Goal: Information Seeking & Learning: Learn about a topic

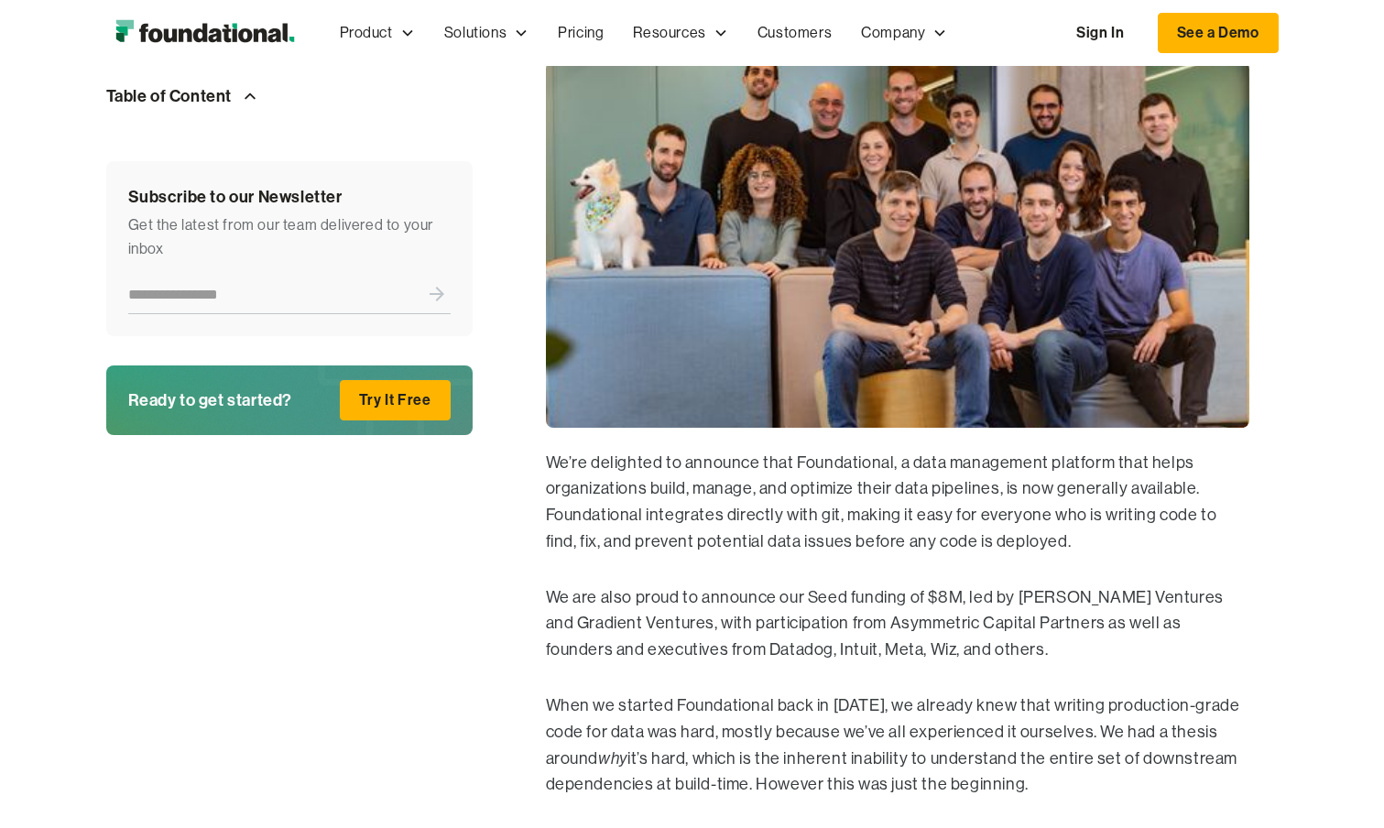
scroll to position [655, 0]
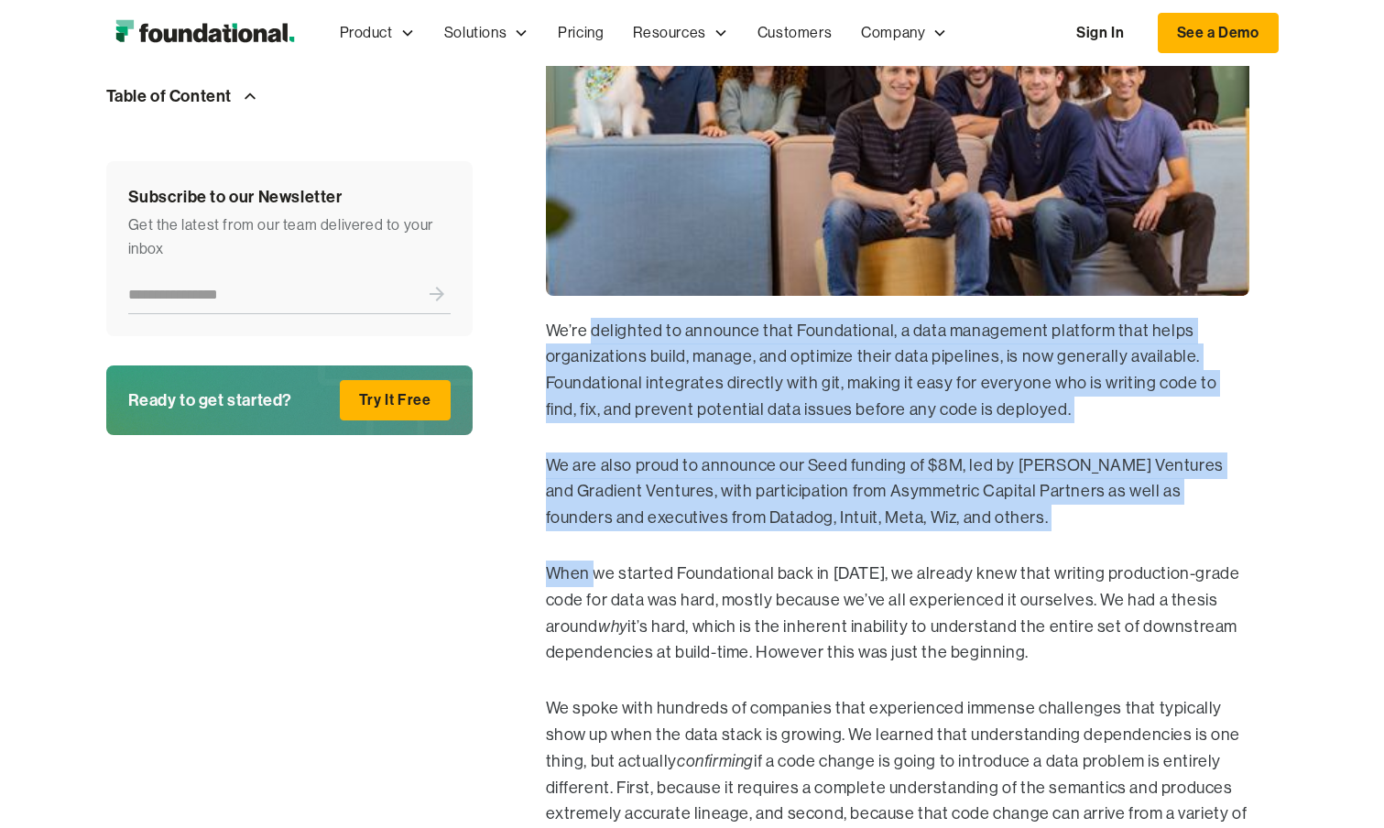
drag, startPoint x: 590, startPoint y: 327, endPoint x: 613, endPoint y: 662, distance: 335.9
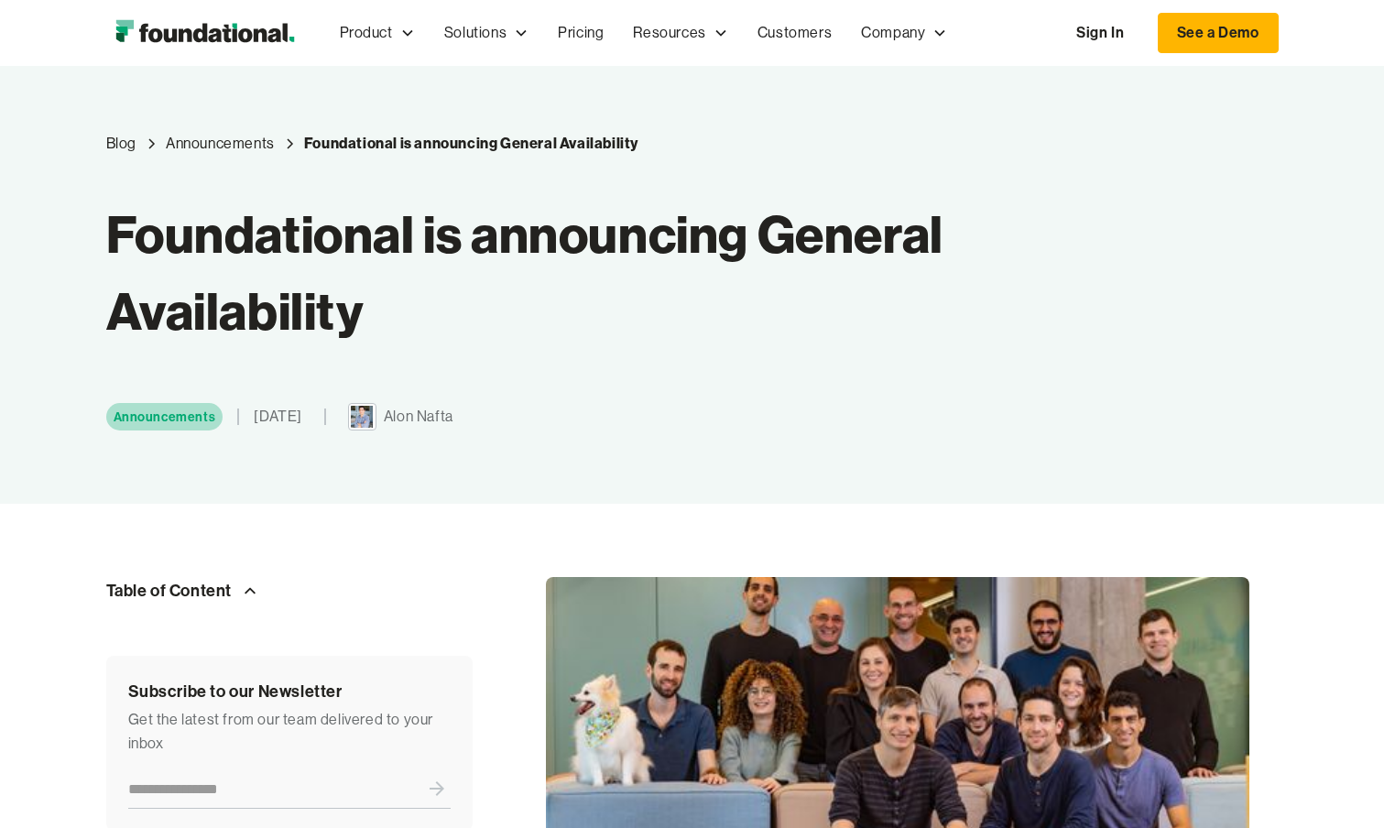
scroll to position [0, 0]
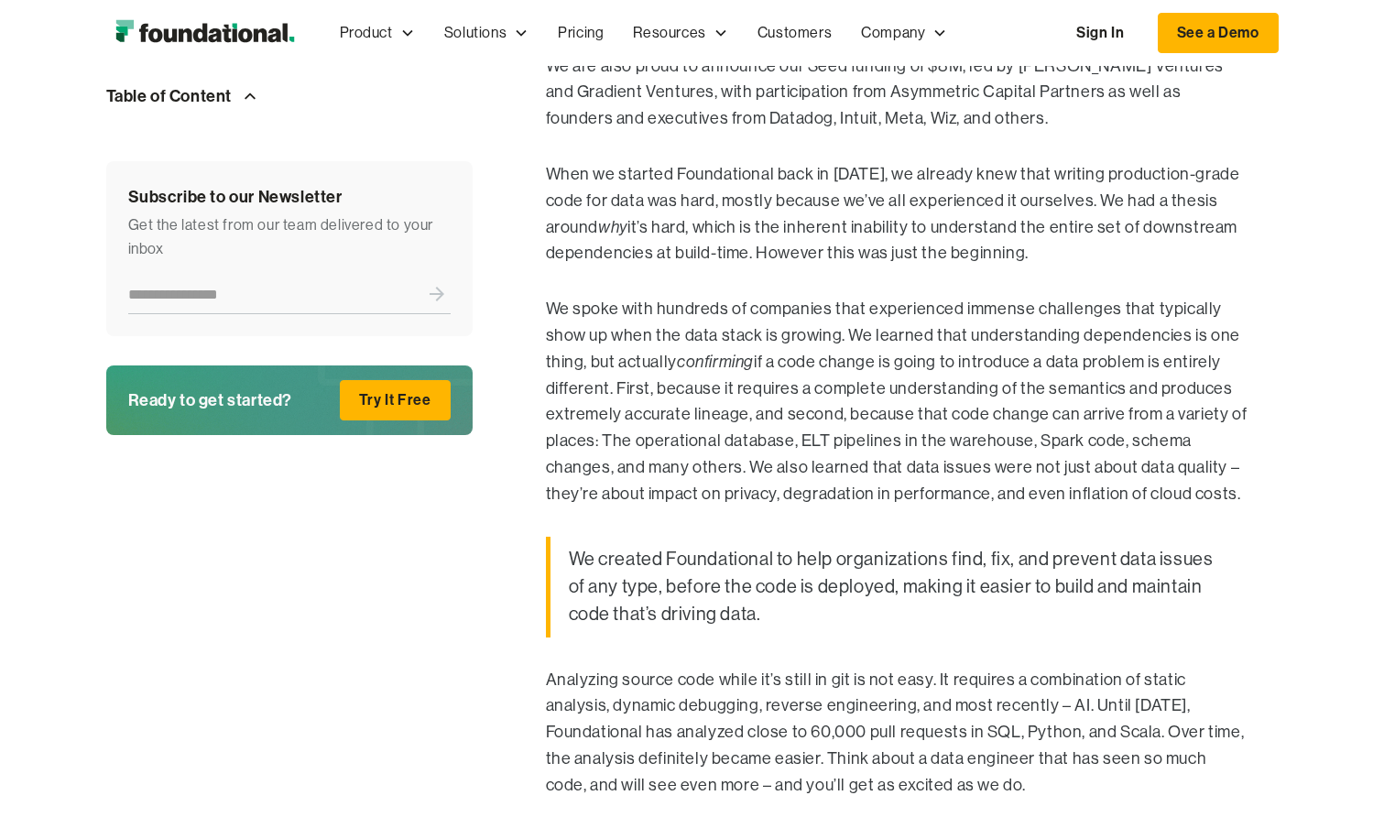
click at [681, 399] on p "We spoke with hundreds of companies that experienced immense challenges that ty…" at bounding box center [897, 401] width 703 height 211
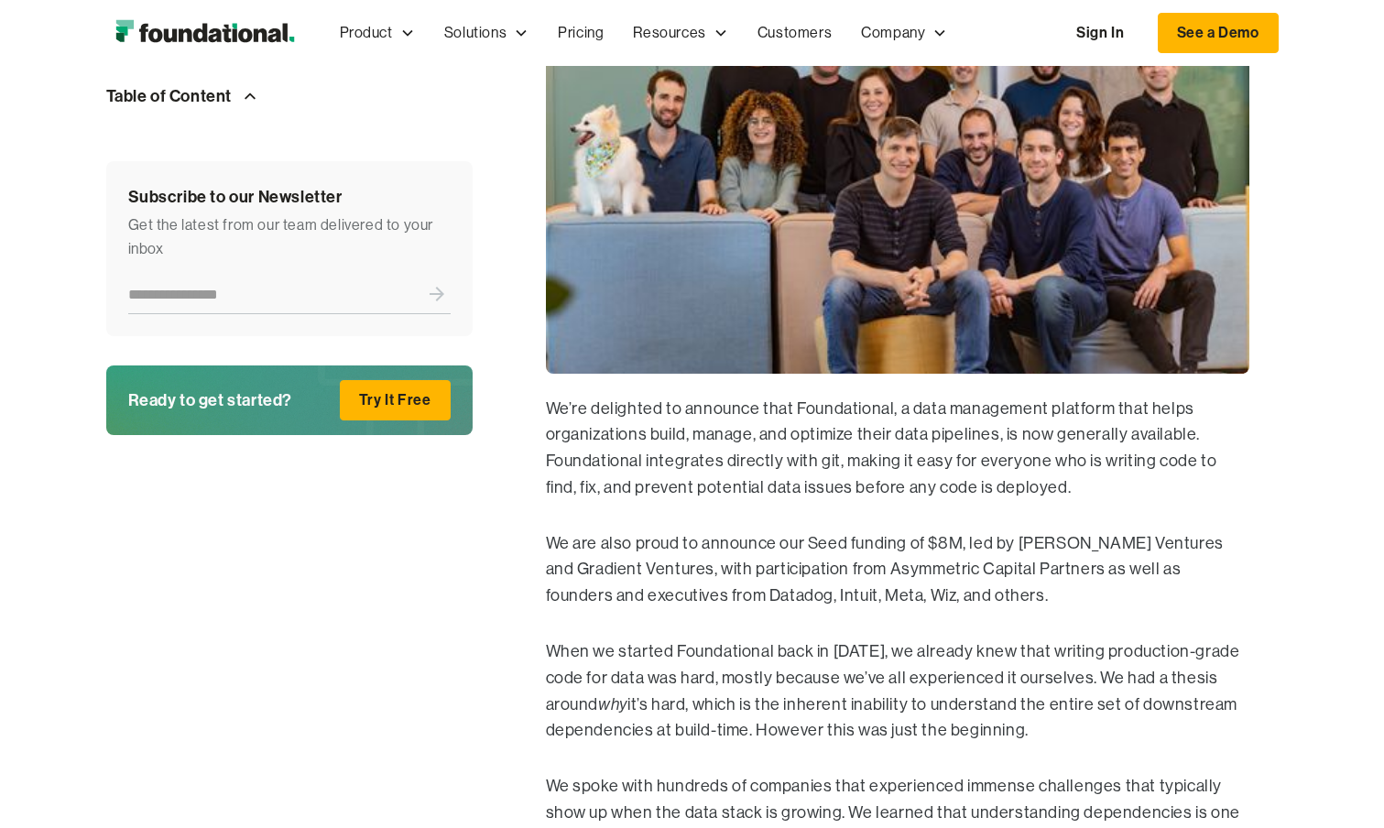
scroll to position [410, 0]
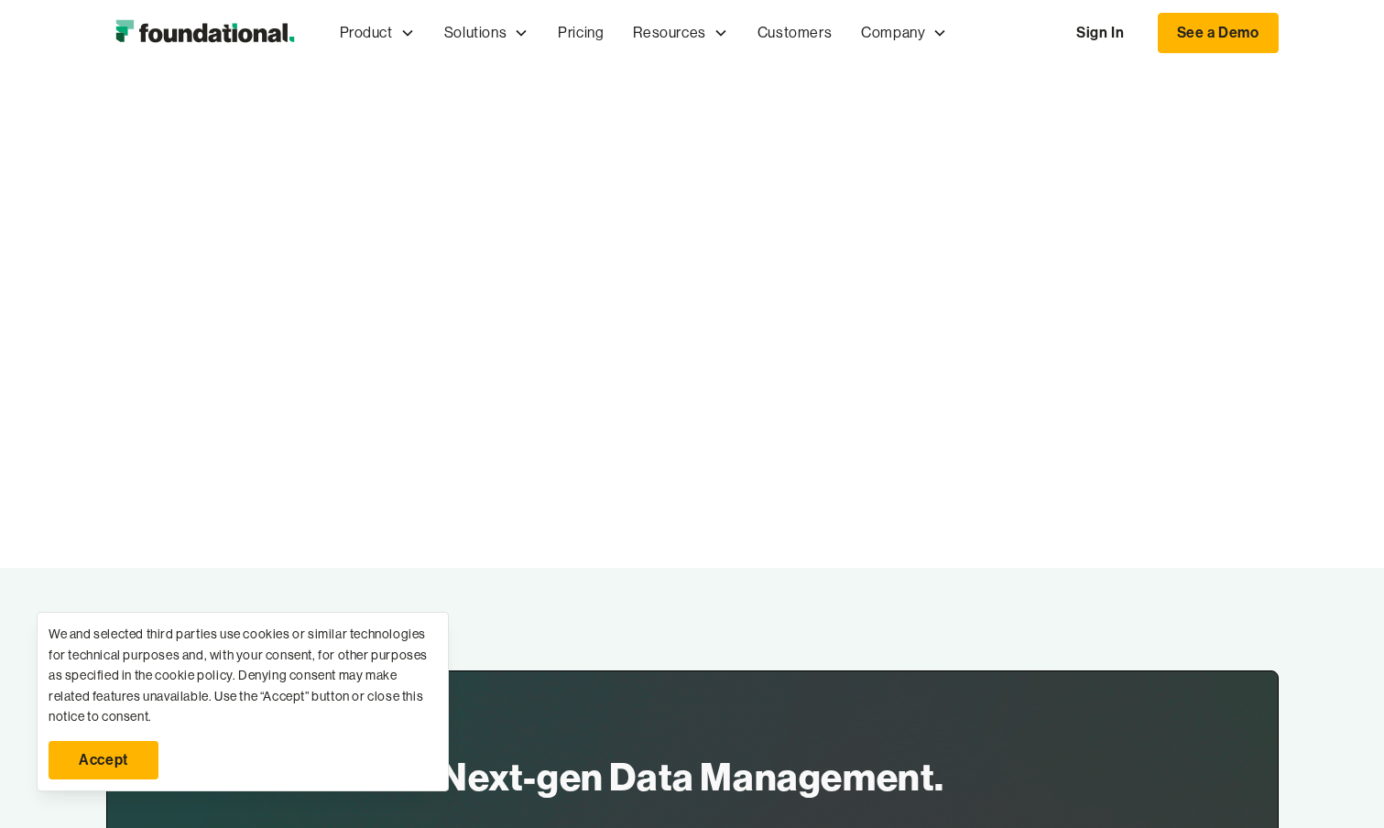
scroll to position [2262, 0]
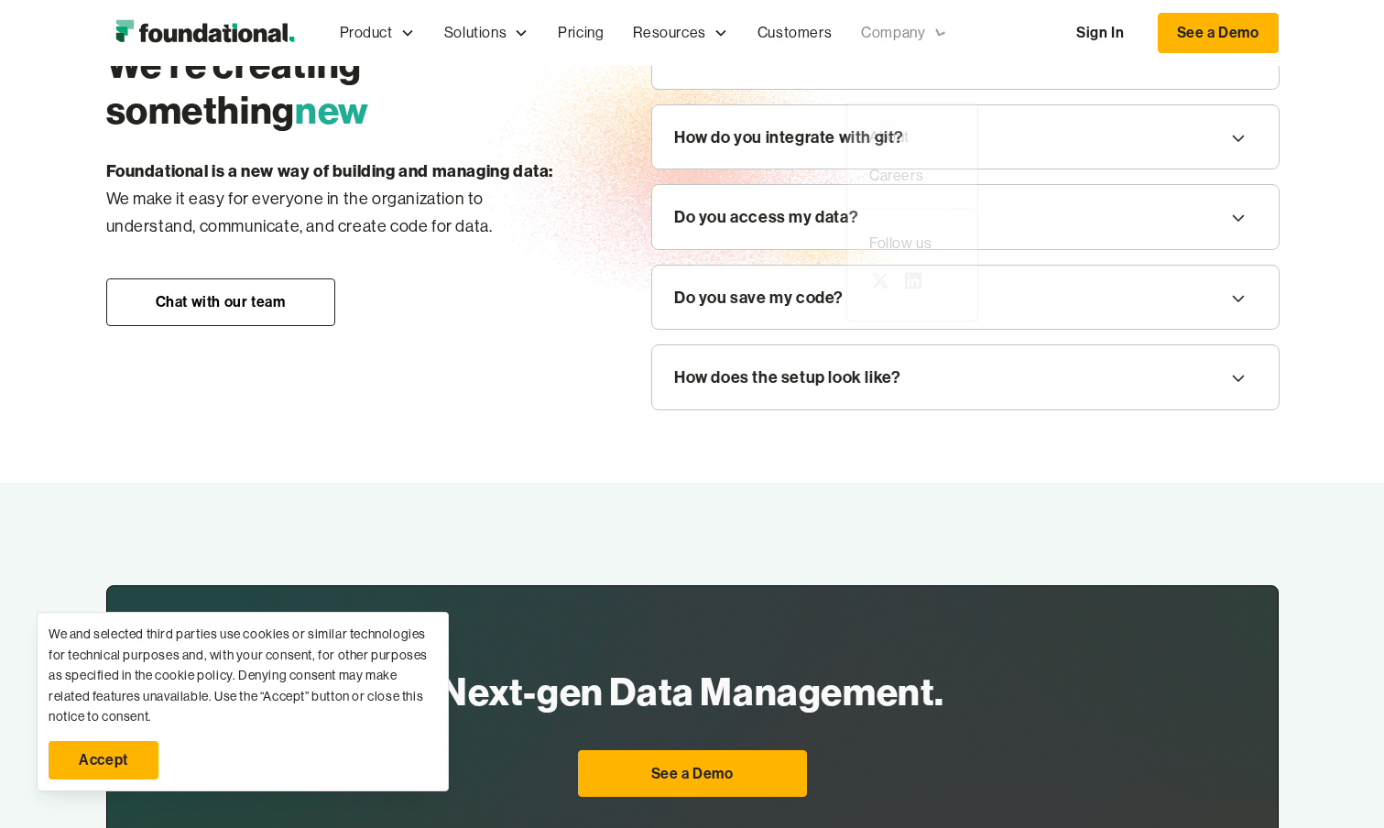
click at [885, 12] on div "Company" at bounding box center [903, 33] width 115 height 60
click at [892, 24] on div "Company" at bounding box center [893, 33] width 64 height 24
click at [887, 68] on div "About Careers" at bounding box center [912, 116] width 130 height 105
click at [885, 88] on div "About" at bounding box center [912, 98] width 86 height 24
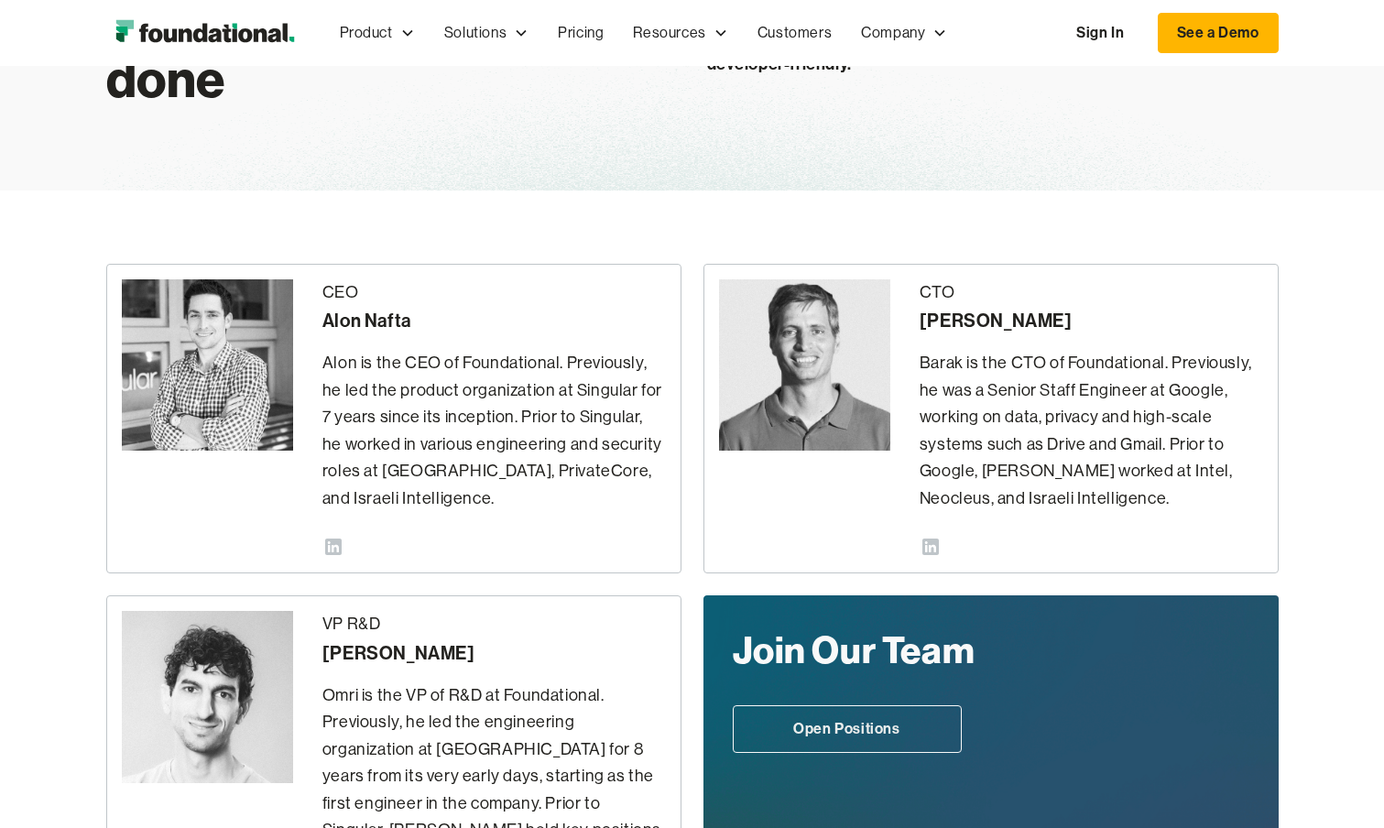
scroll to position [382, 0]
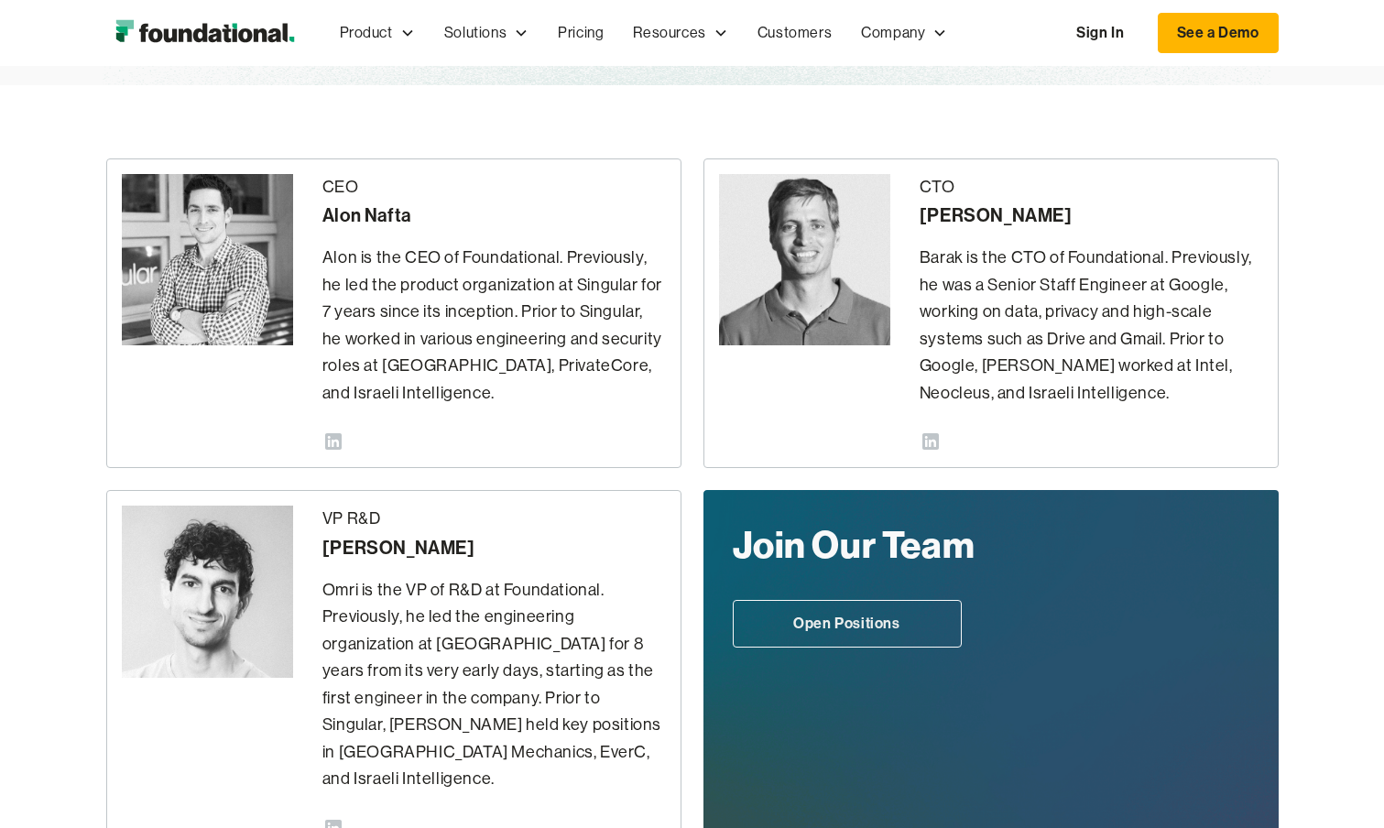
click at [331, 440] on icon at bounding box center [333, 441] width 22 height 22
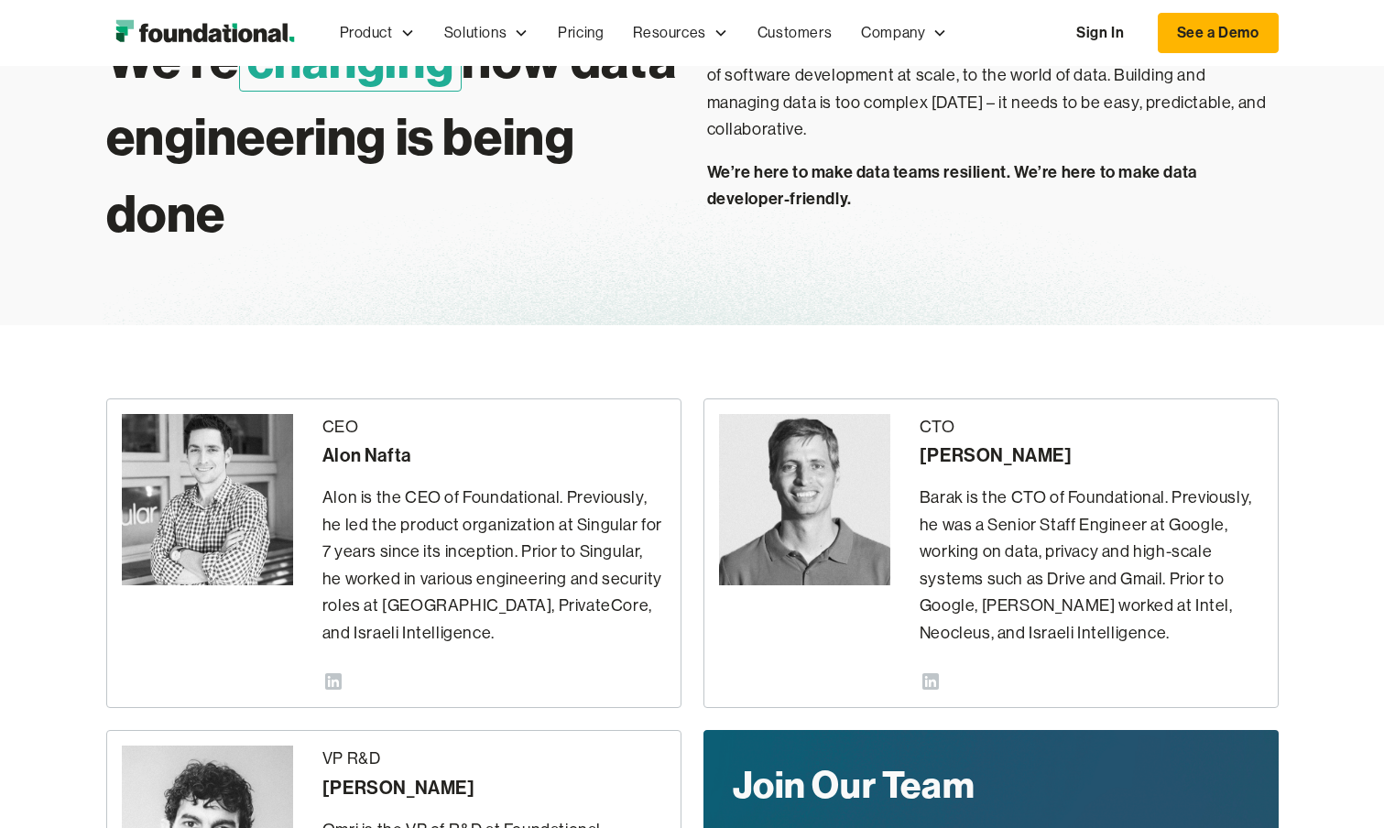
scroll to position [0, 0]
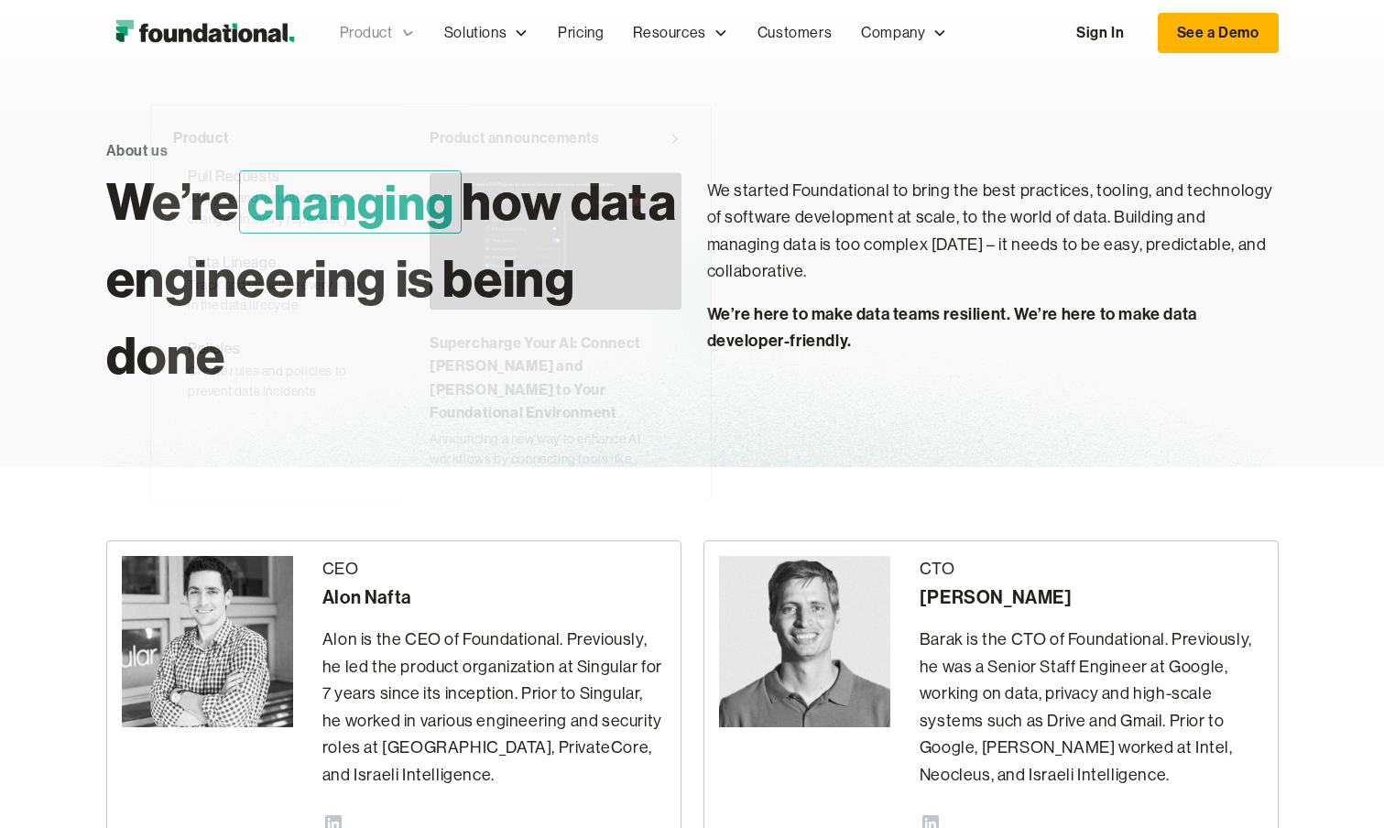
click at [354, 31] on div "Product" at bounding box center [366, 33] width 53 height 24
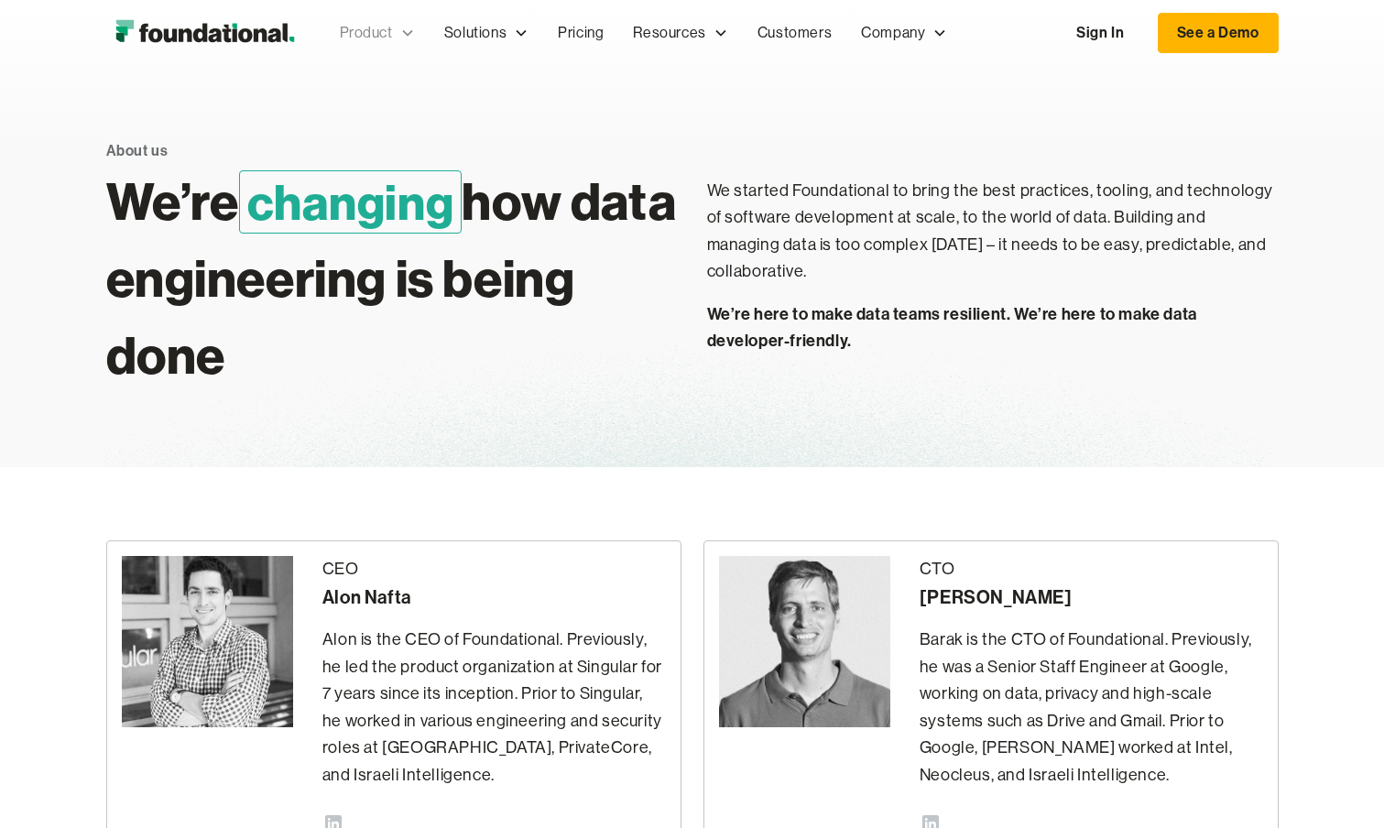
click at [353, 49] on div "Product" at bounding box center [377, 33] width 104 height 60
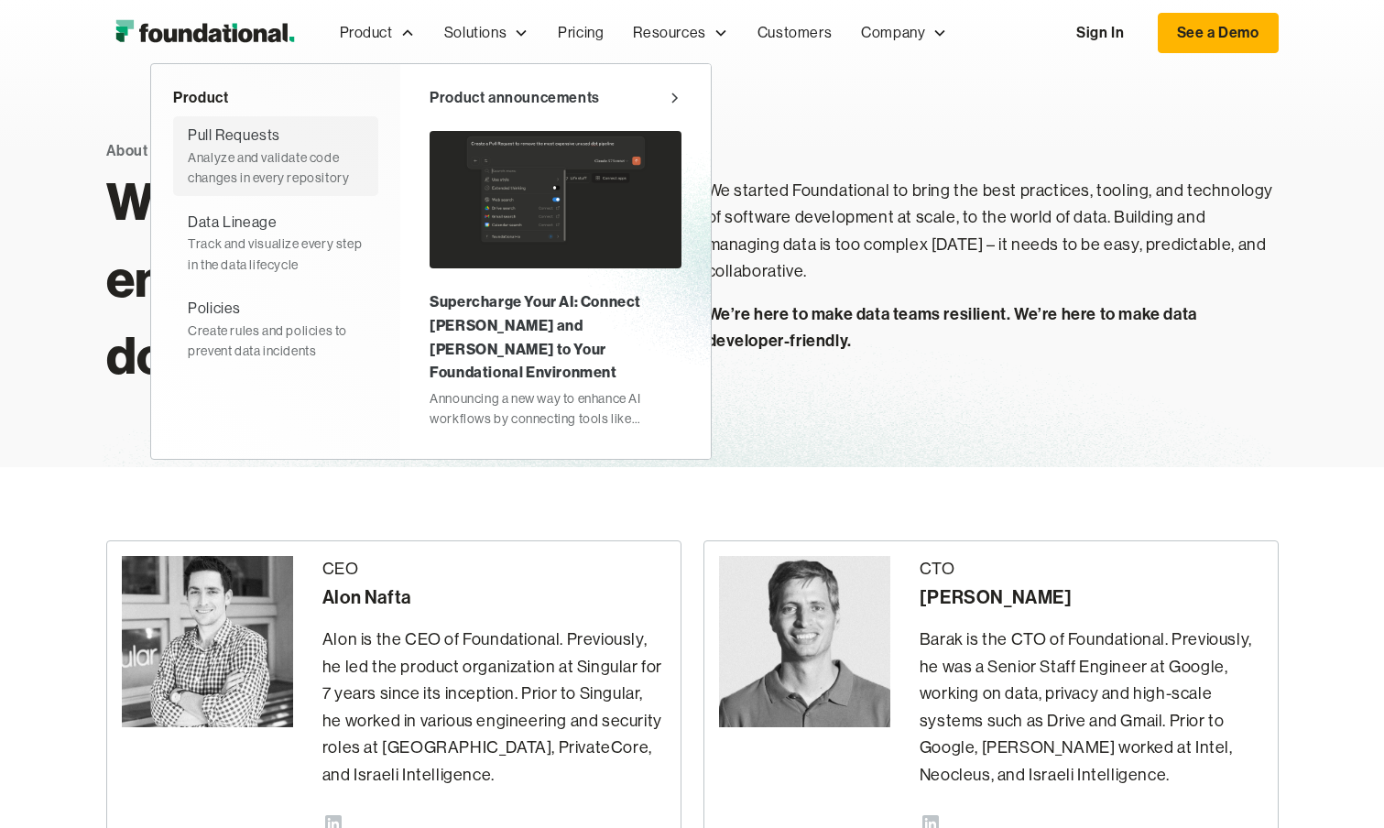
click at [288, 156] on div "Analyze and validate code changes in every repository" at bounding box center [276, 167] width 176 height 41
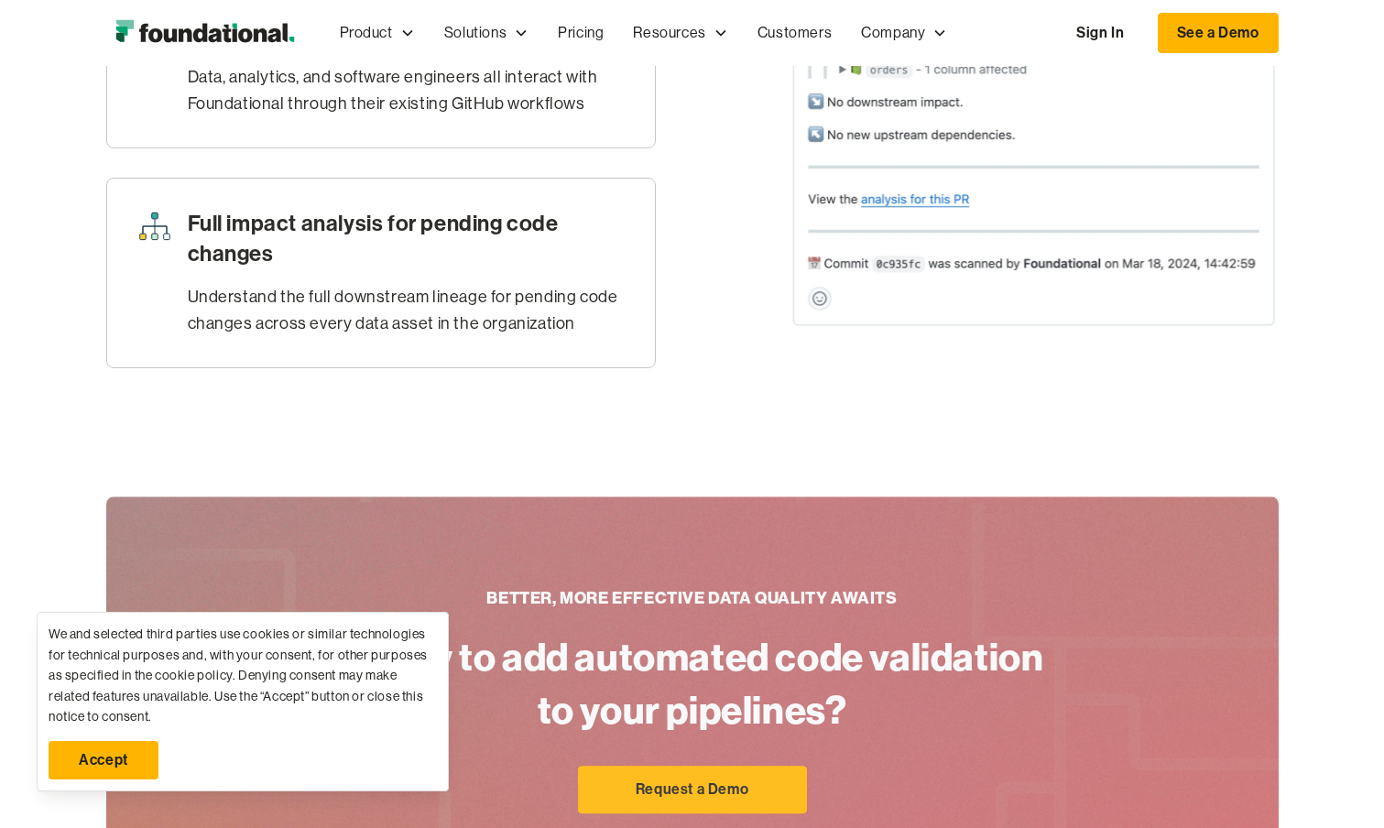
scroll to position [1280, 0]
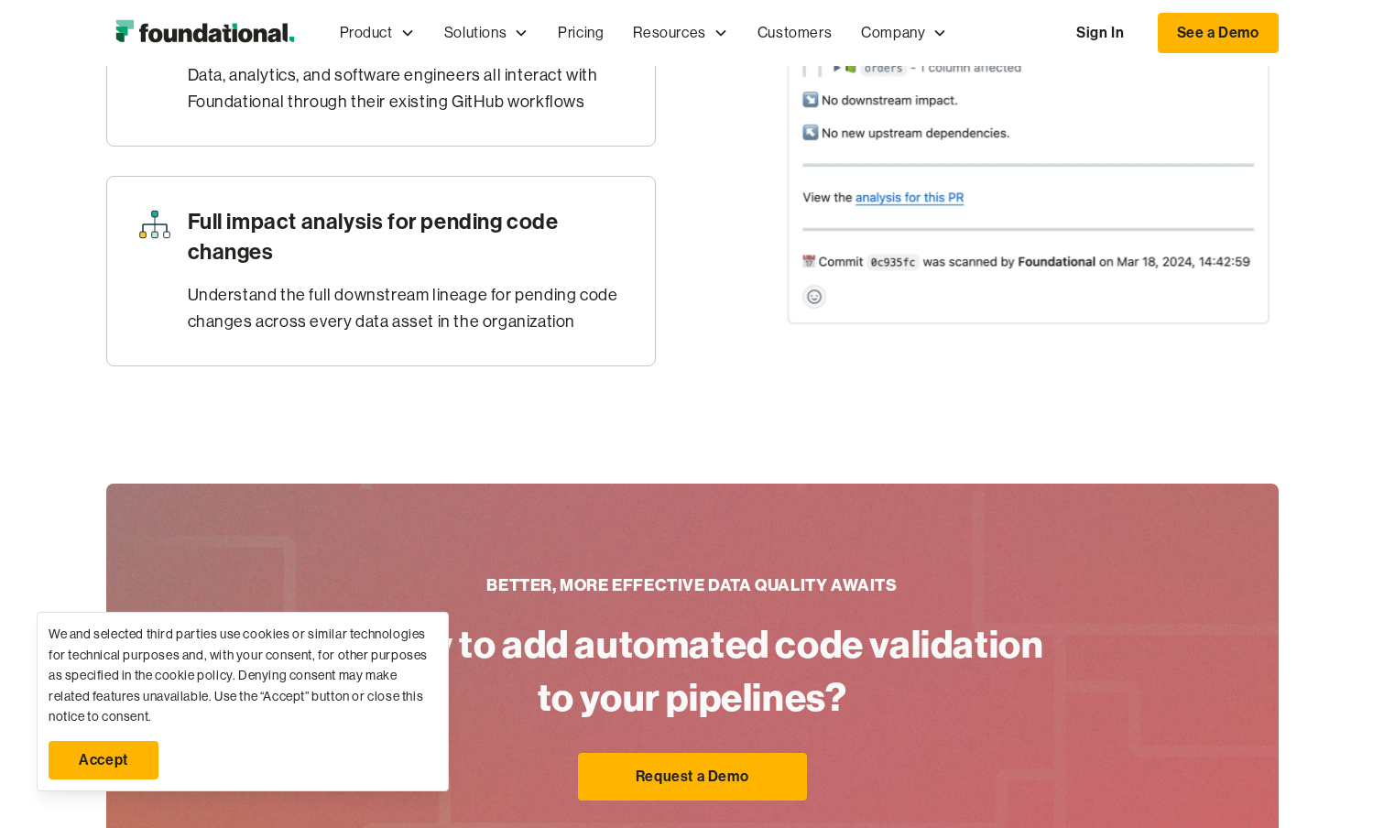
click at [92, 767] on link "Accept" at bounding box center [104, 760] width 110 height 38
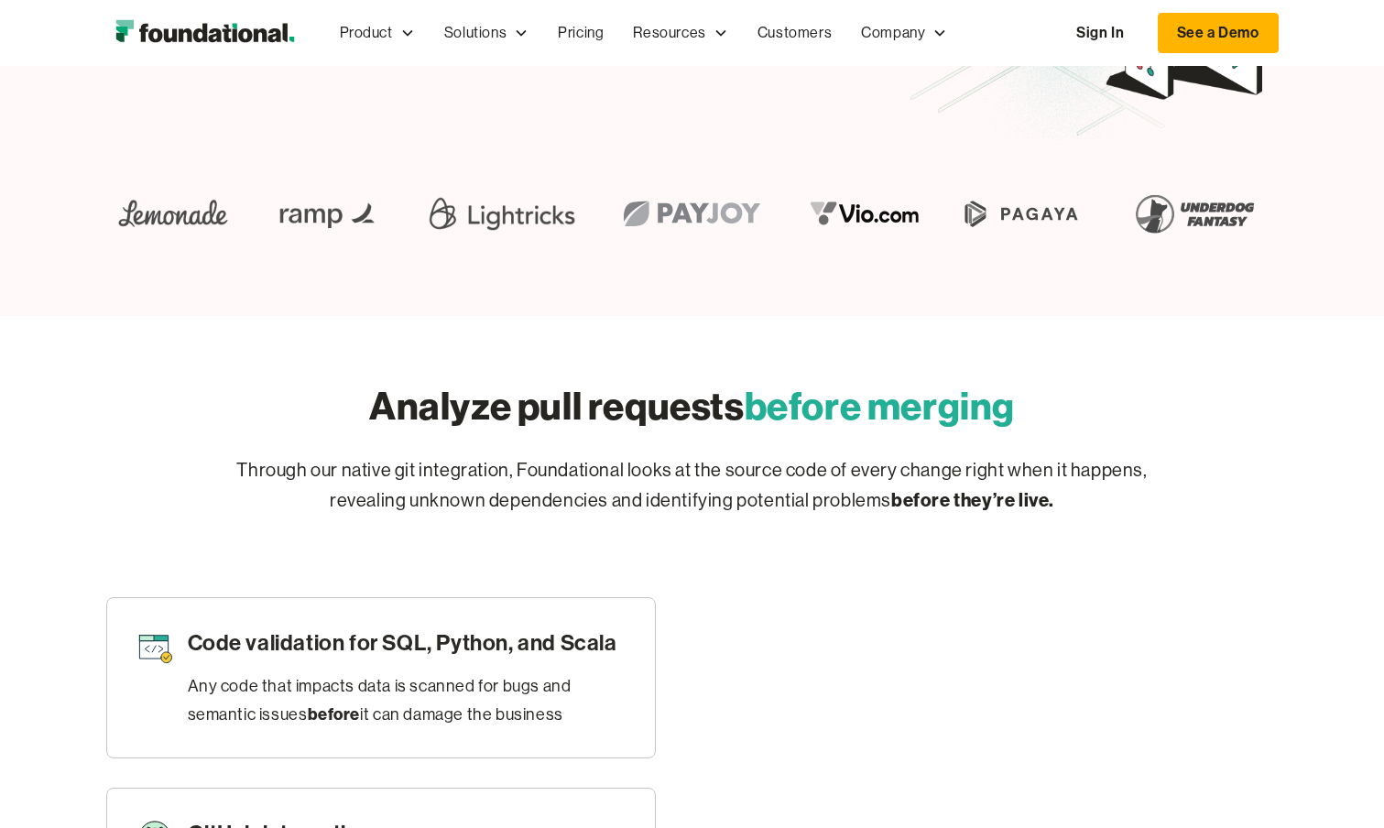
scroll to position [671, 0]
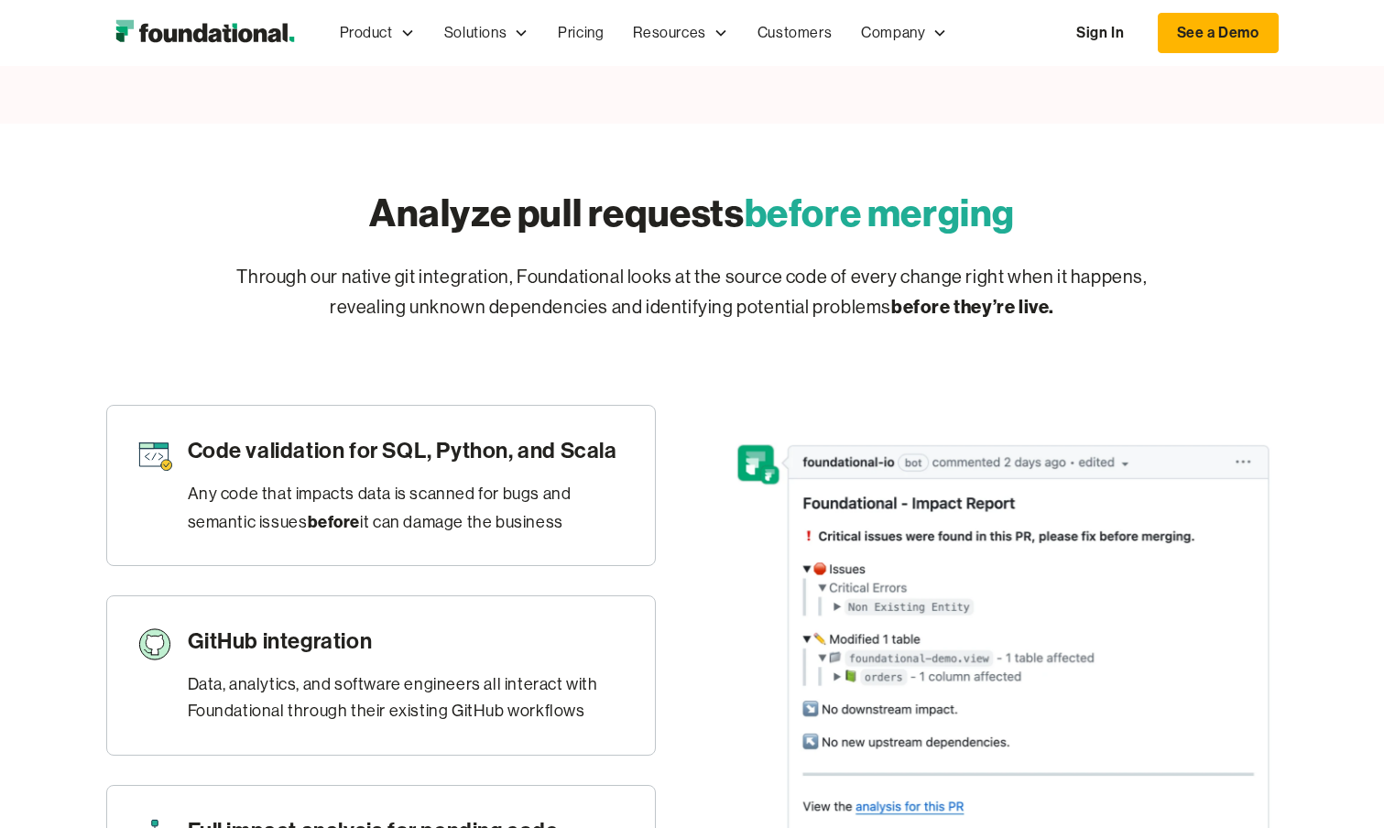
click at [630, 322] on div "Through our native git integration, Foundational looks at the source code of ev…" at bounding box center [692, 297] width 938 height 69
click at [679, 311] on p "Through our native git integration, Foundational looks at the source code of ev…" at bounding box center [692, 293] width 938 height 60
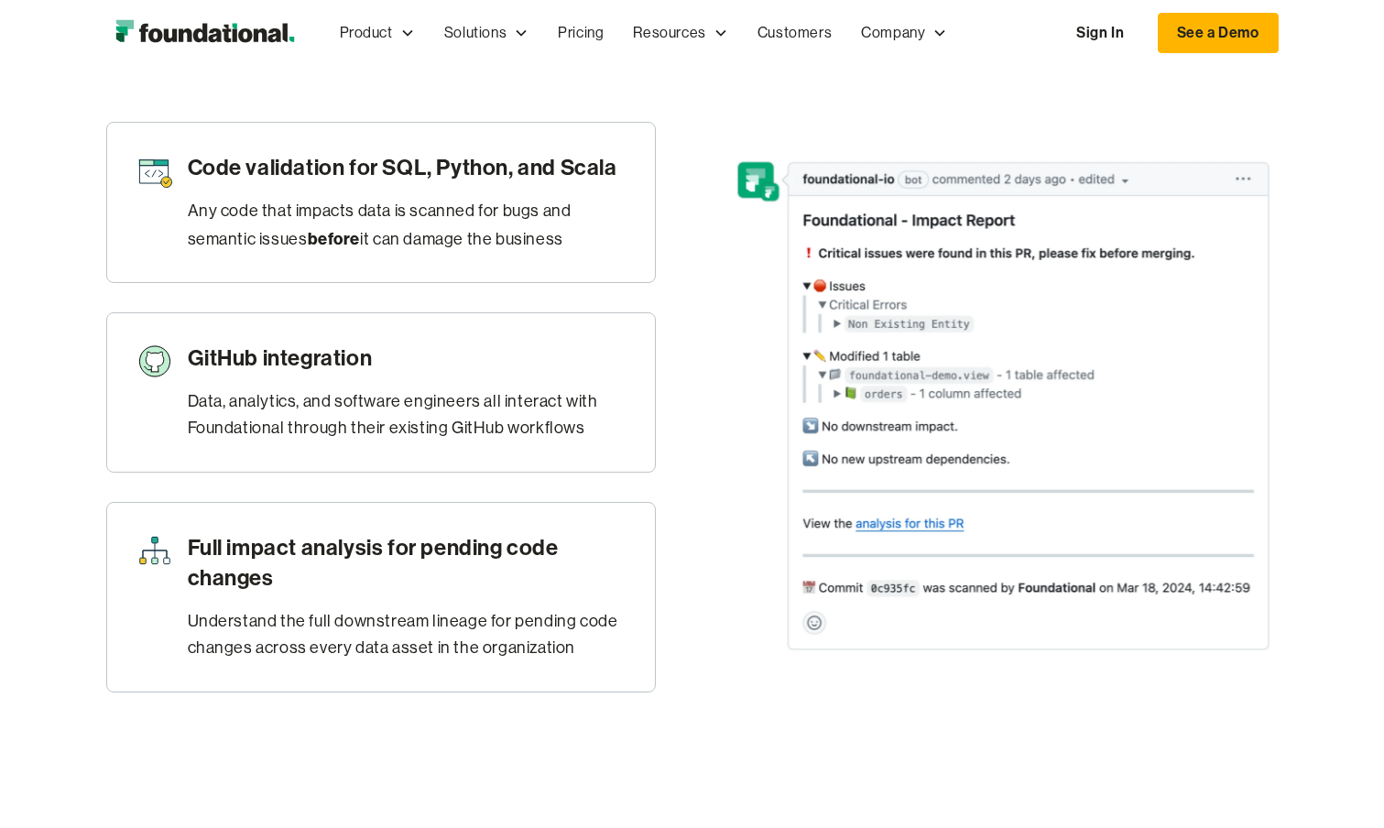
scroll to position [742, 0]
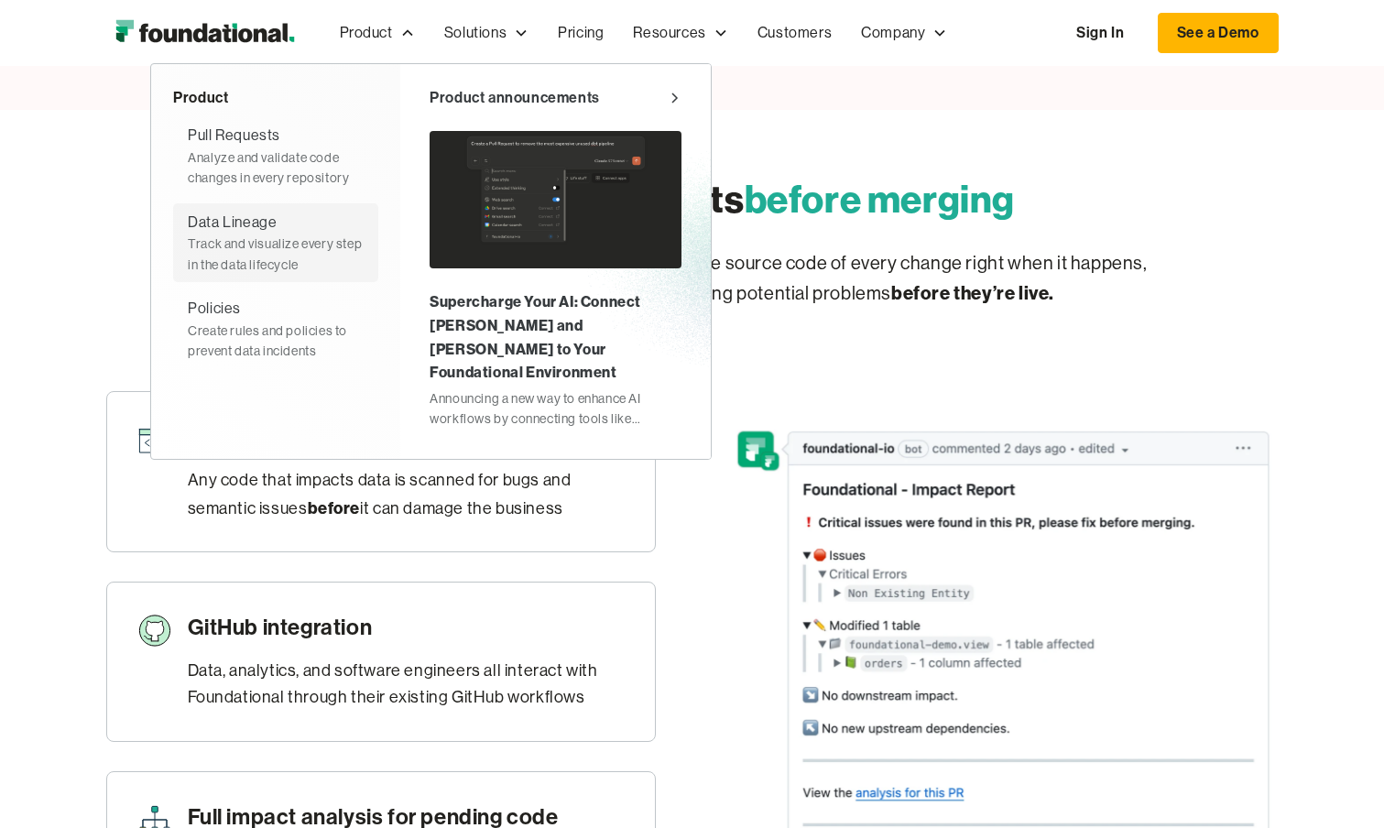
click at [282, 225] on div "Data Lineage Track and visualize every step in the data lifecycle" at bounding box center [276, 243] width 176 height 64
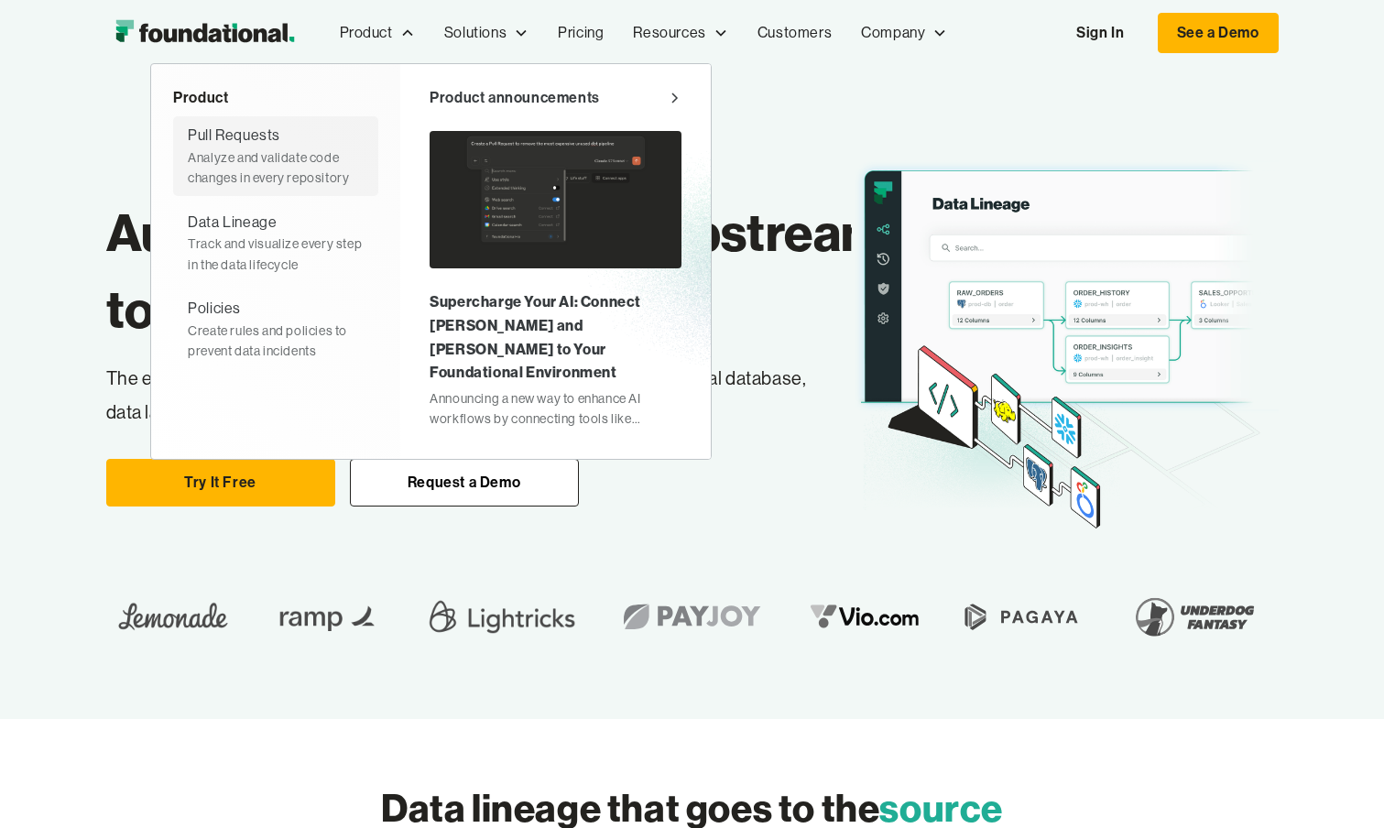
click at [269, 142] on div "Pull Requests" at bounding box center [234, 136] width 92 height 24
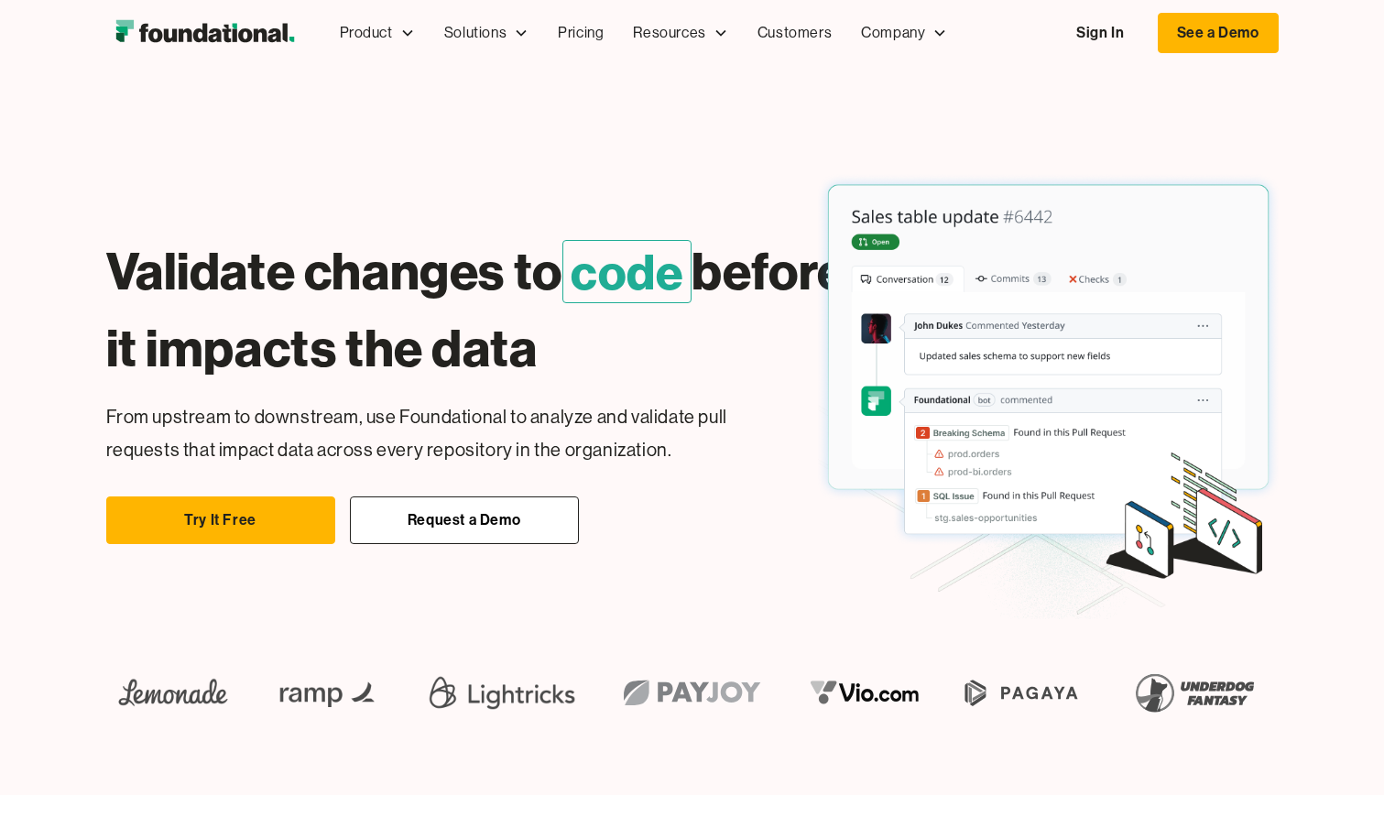
click at [251, 38] on img "home" at bounding box center [204, 33] width 197 height 37
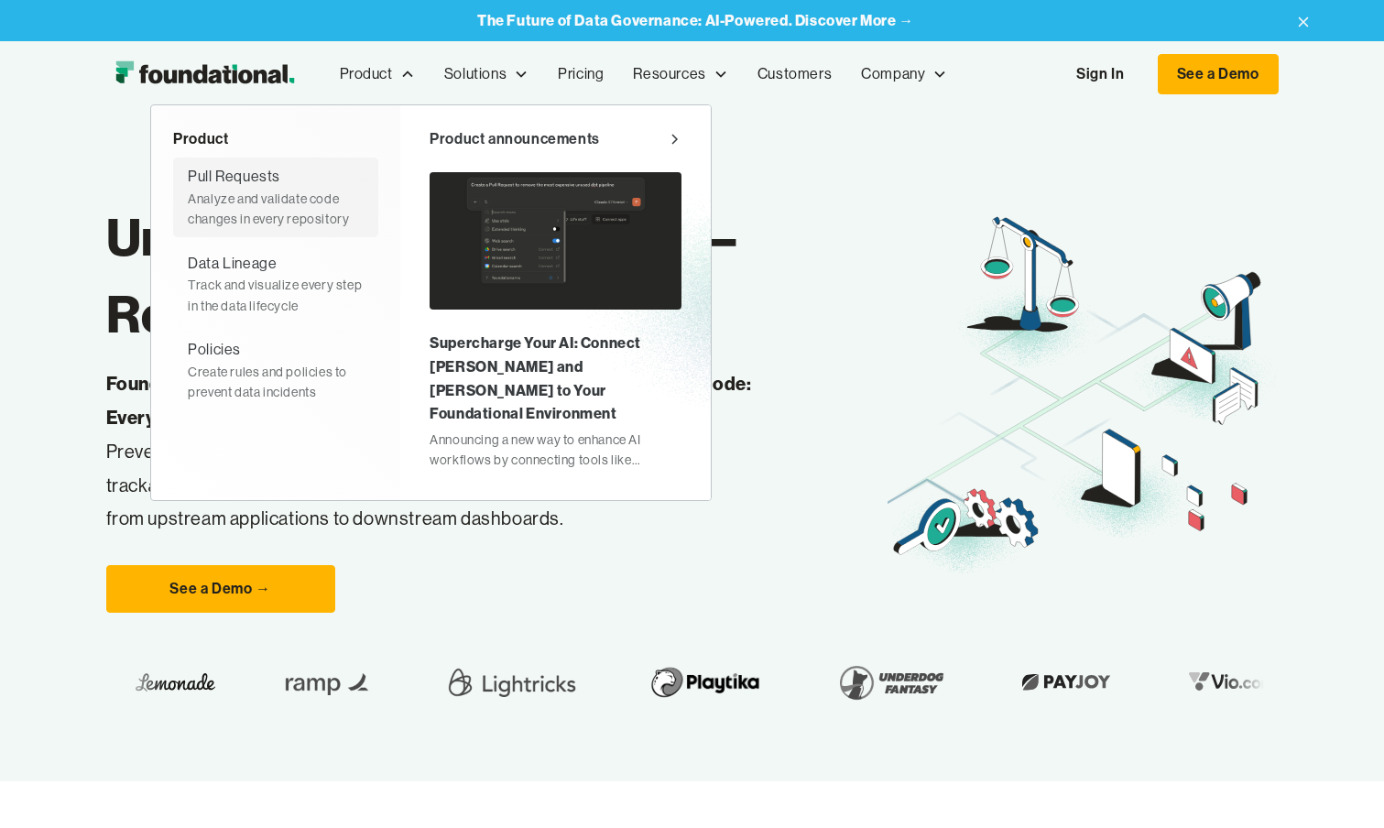
click at [304, 196] on div "Analyze and validate code changes in every repository" at bounding box center [276, 209] width 176 height 41
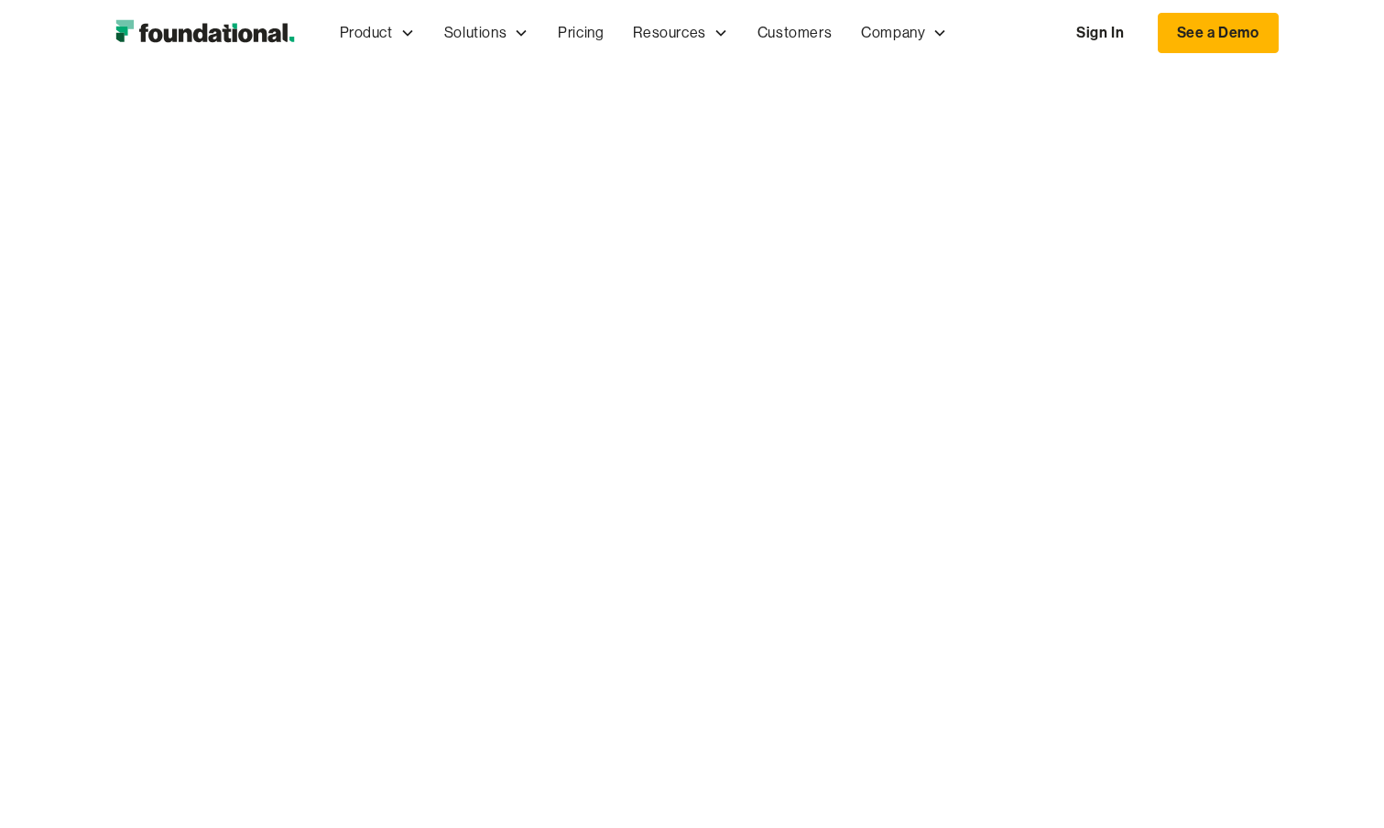
scroll to position [904, 0]
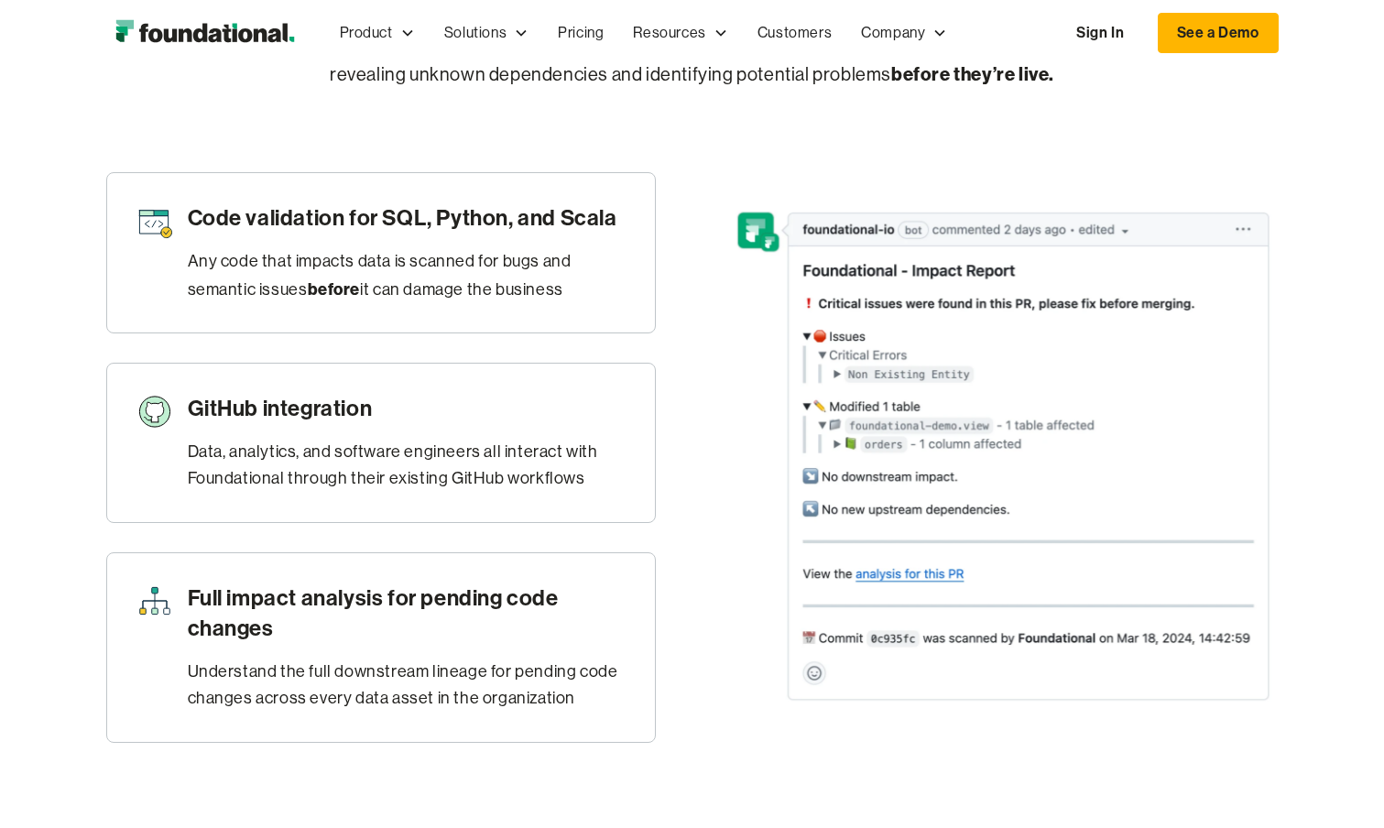
click at [433, 255] on div "Any code that impacts data is scanned for bugs and semantic issues before it ca…" at bounding box center [407, 275] width 438 height 55
click at [449, 427] on div "GitHub integration Data, analytics, and software engineers all interact with Fo…" at bounding box center [407, 443] width 438 height 100
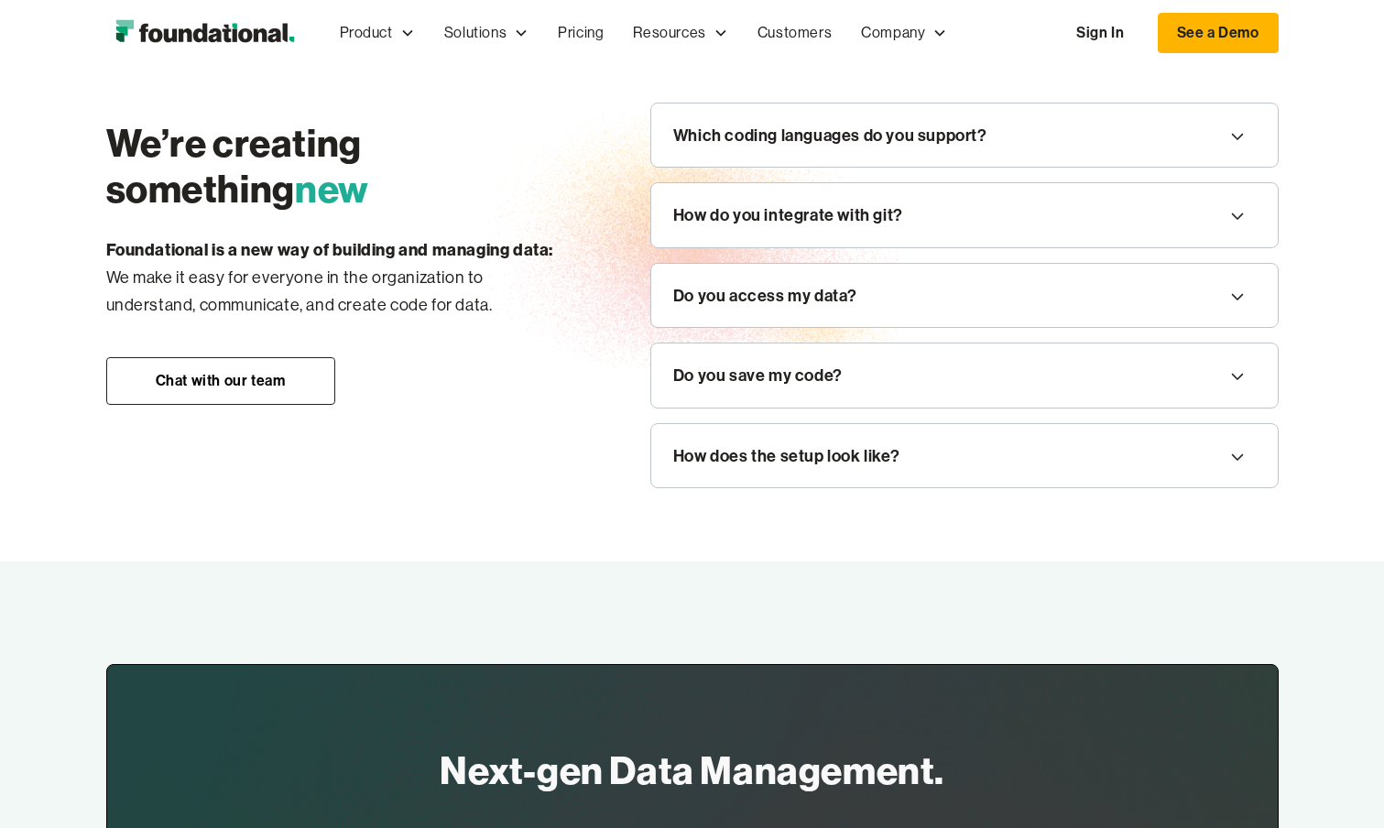
scroll to position [2185, 0]
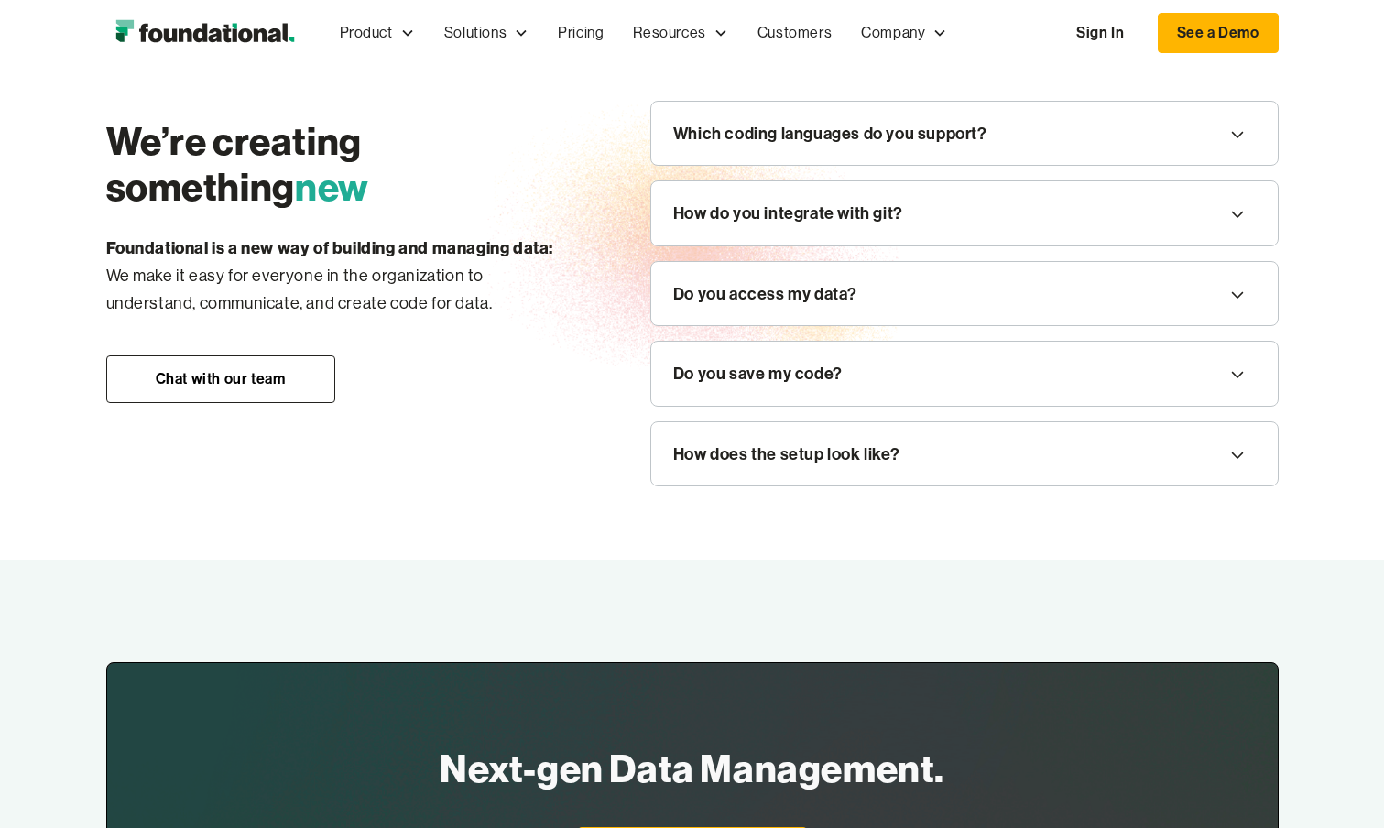
click at [742, 263] on div "Do you access my data?" at bounding box center [964, 294] width 626 height 64
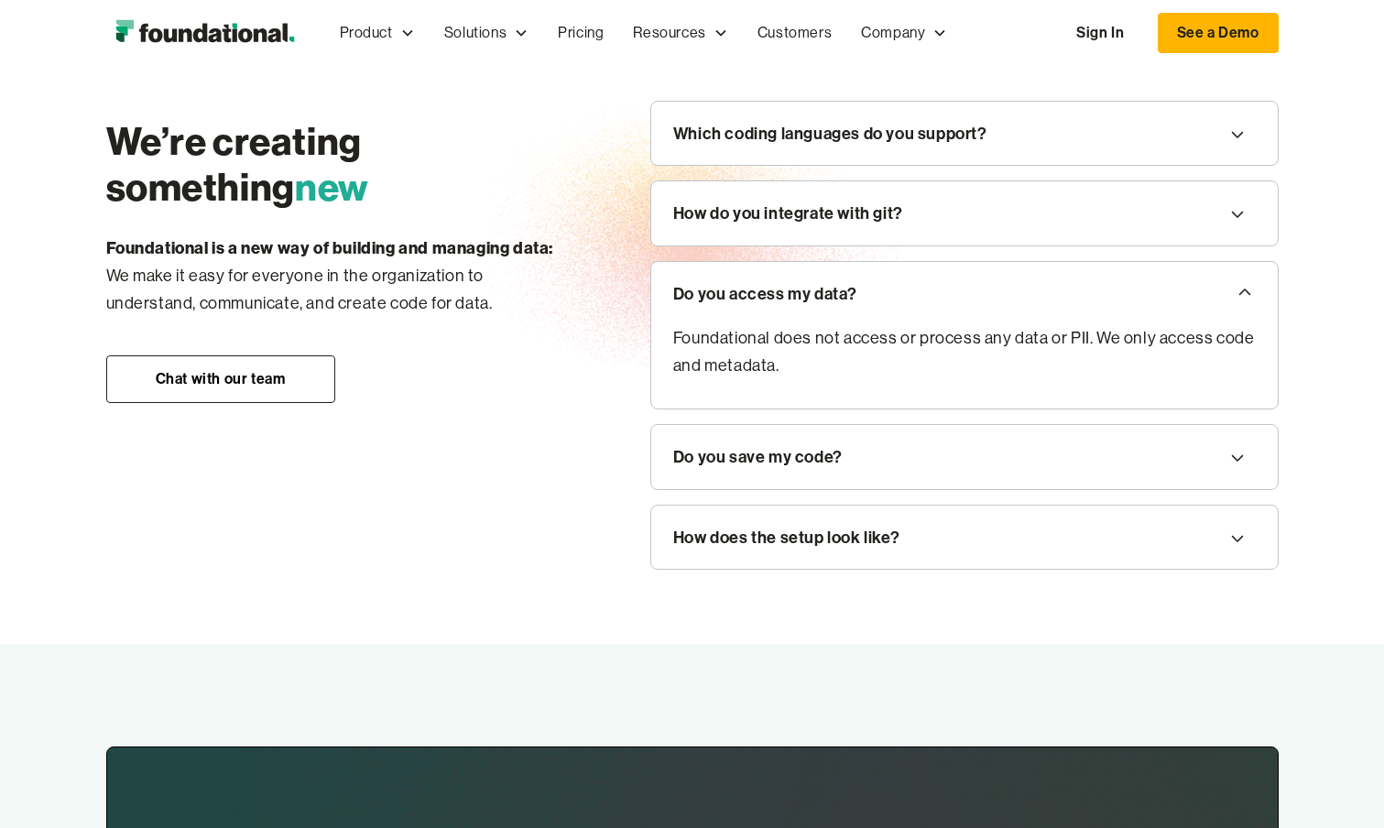
click at [761, 223] on div "How do you integrate with git?" at bounding box center [788, 213] width 230 height 27
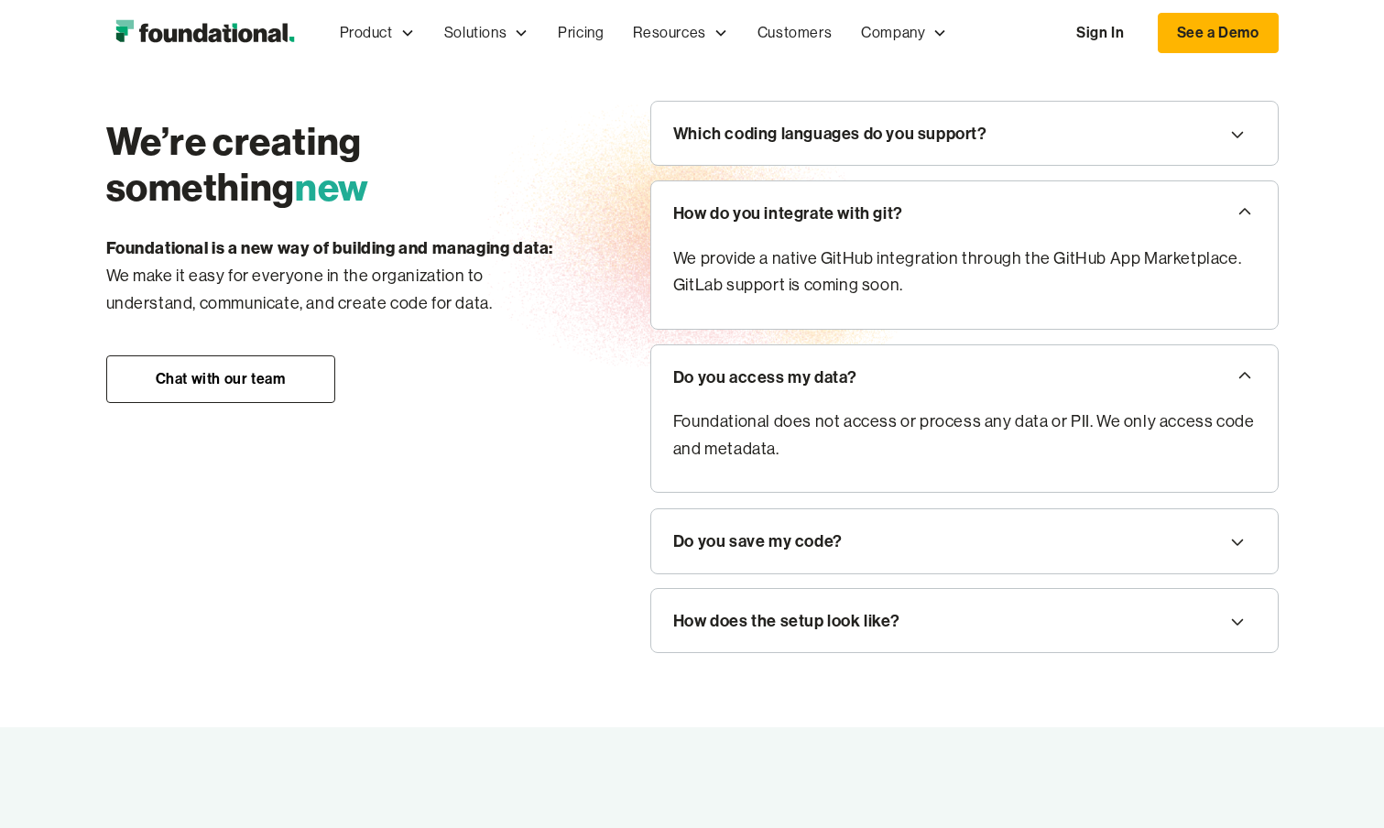
click at [813, 147] on div "Which coding languages do you support?" at bounding box center [964, 134] width 626 height 64
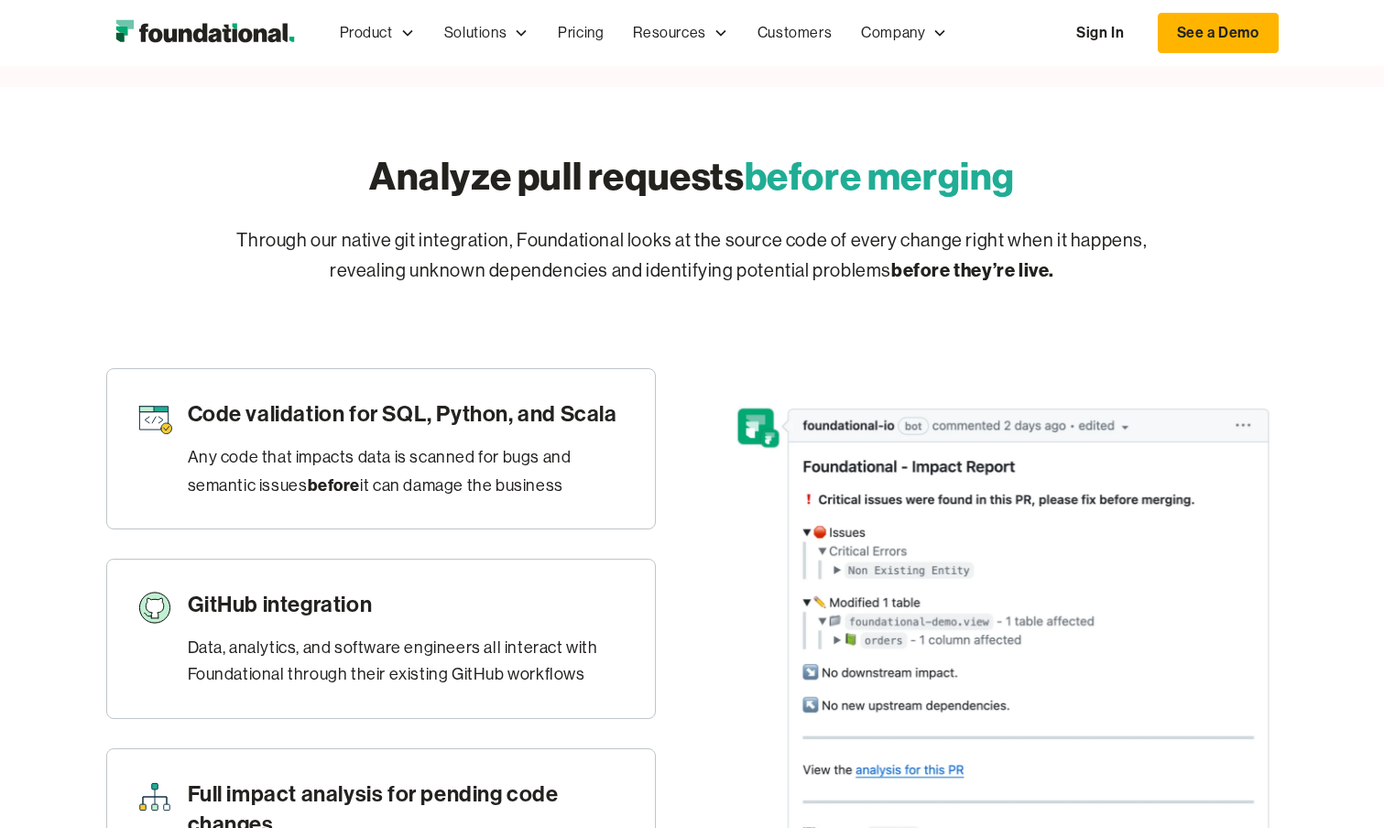
scroll to position [710, 0]
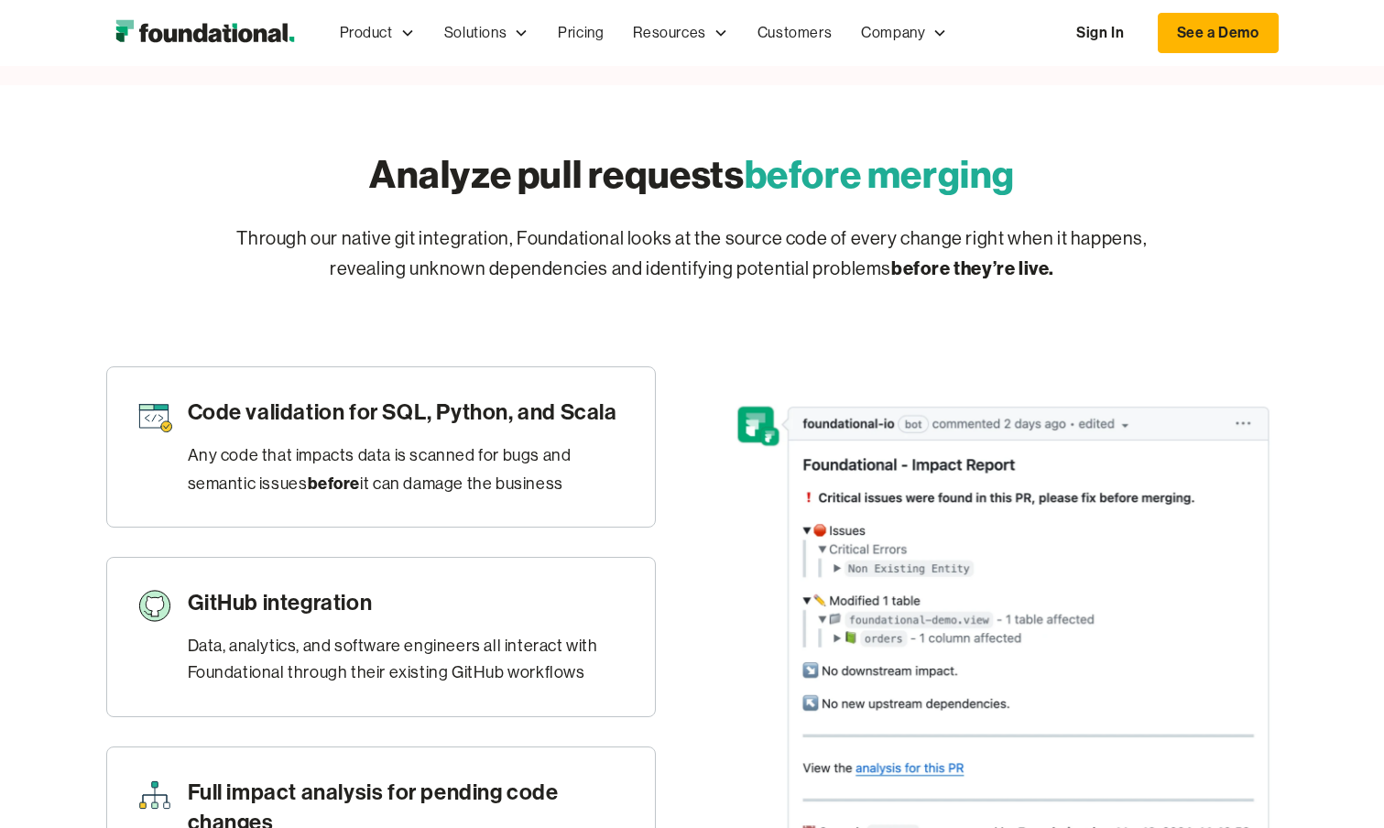
click at [413, 470] on div "Any code that impacts data is scanned for bugs and semantic issues before it ca…" at bounding box center [407, 469] width 438 height 55
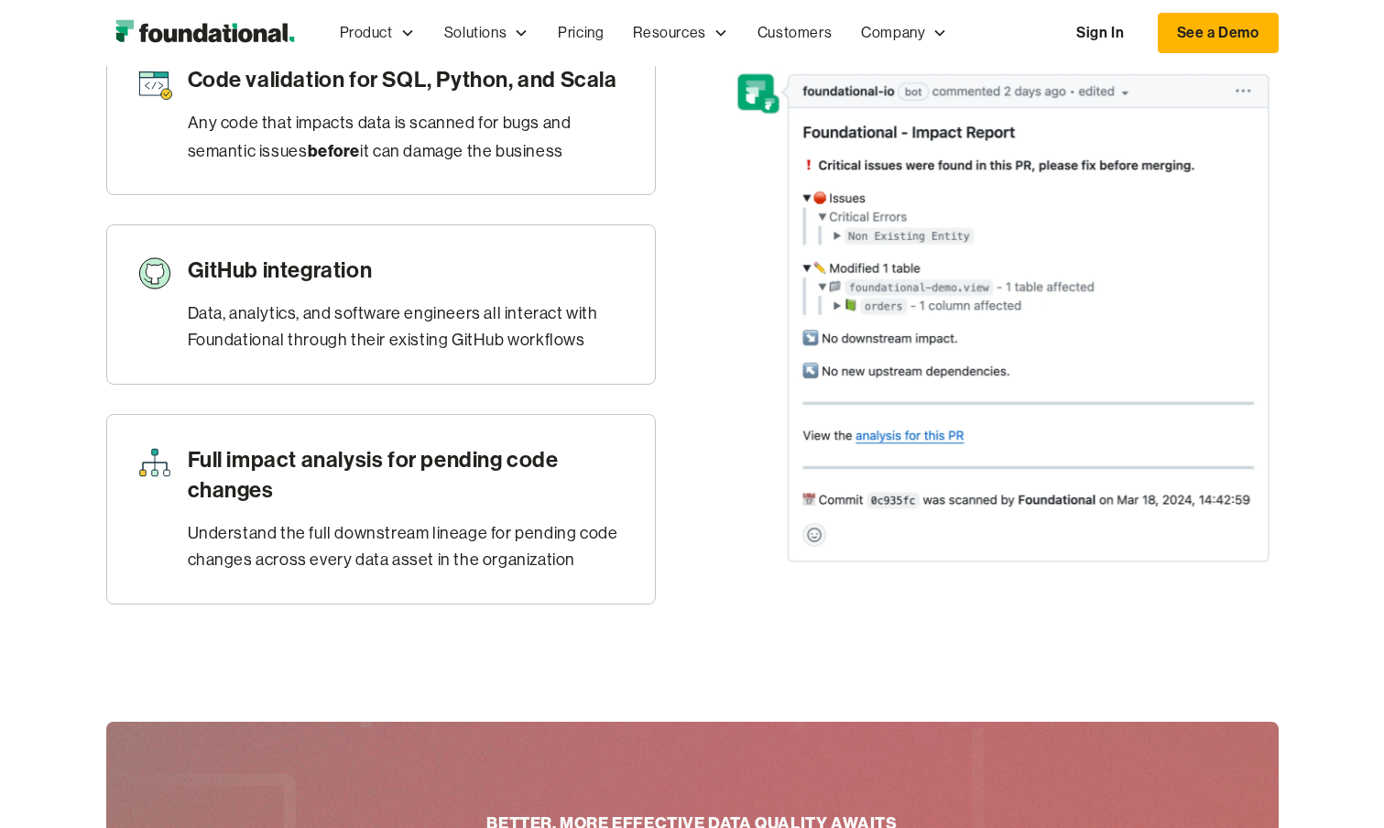
scroll to position [0, 0]
